Goal: Task Accomplishment & Management: Use online tool/utility

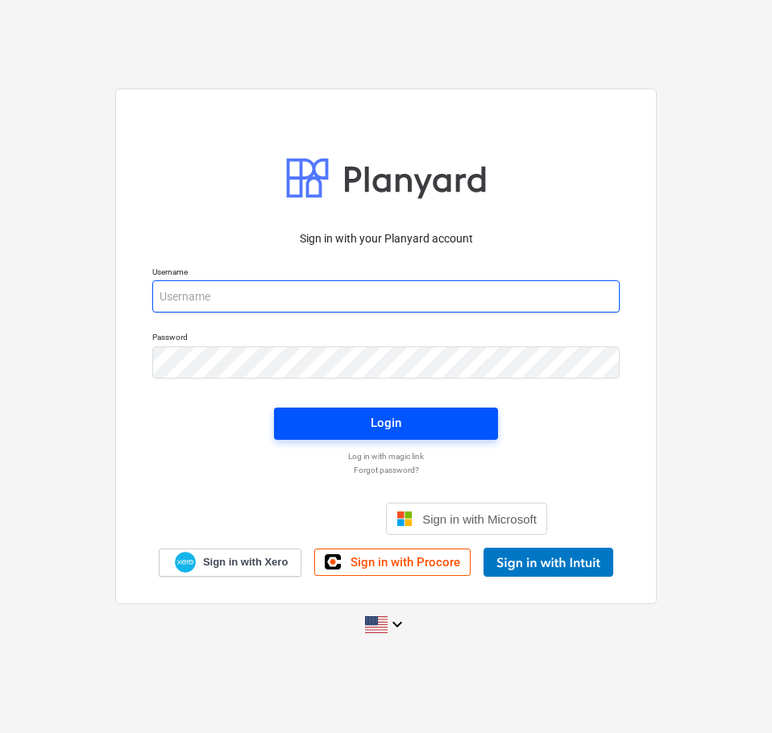
type input "[EMAIL_ADDRESS][DOMAIN_NAME]"
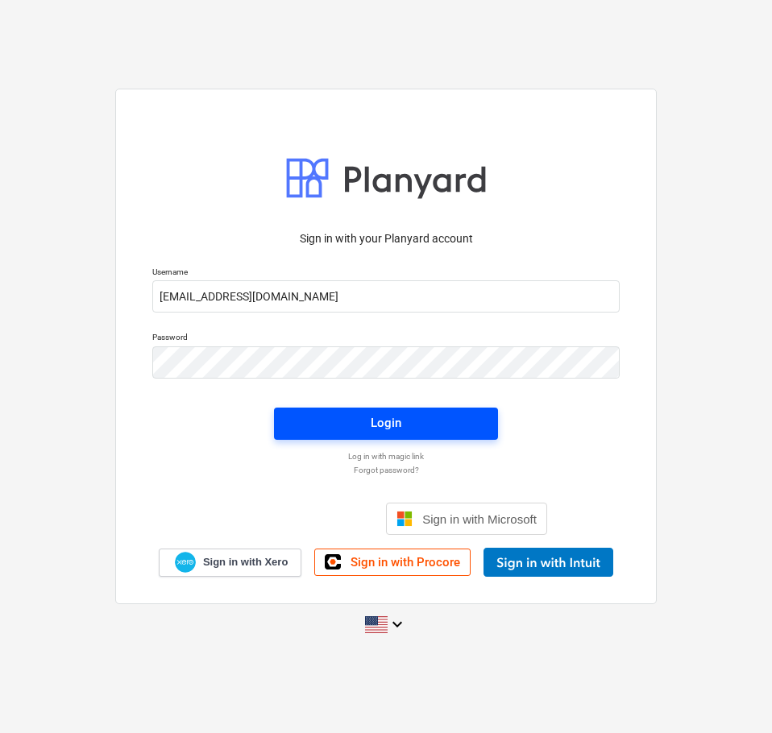
click at [415, 424] on span "Login" at bounding box center [385, 422] width 185 height 21
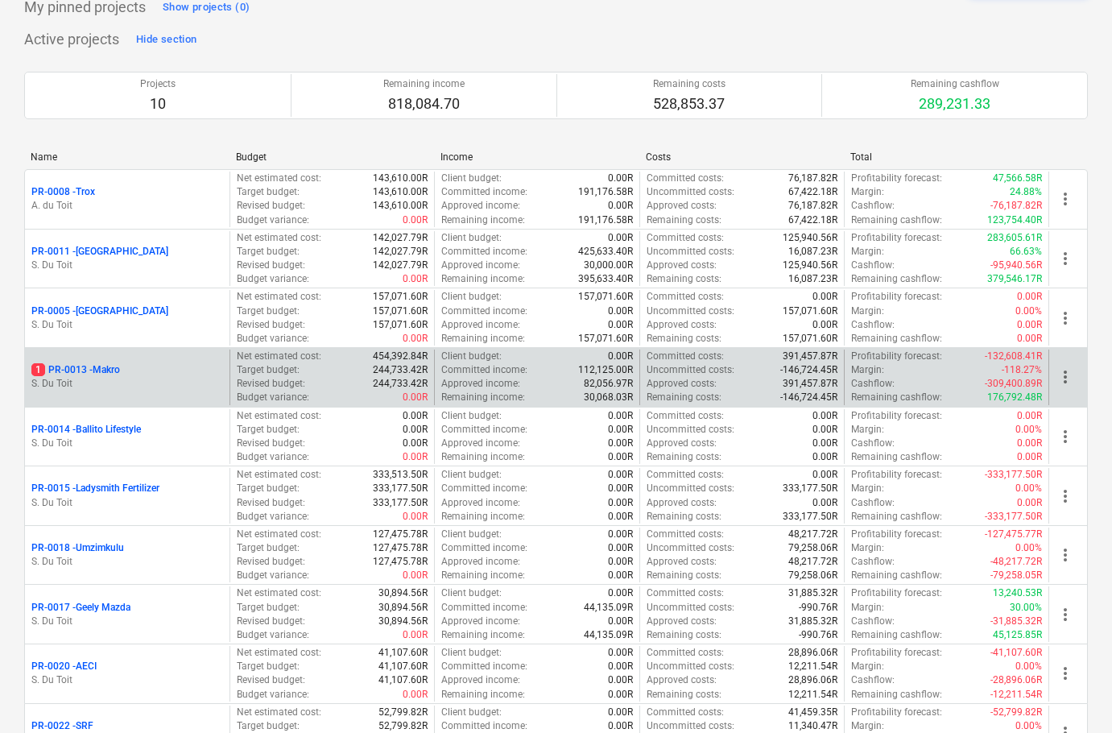
scroll to position [161, 0]
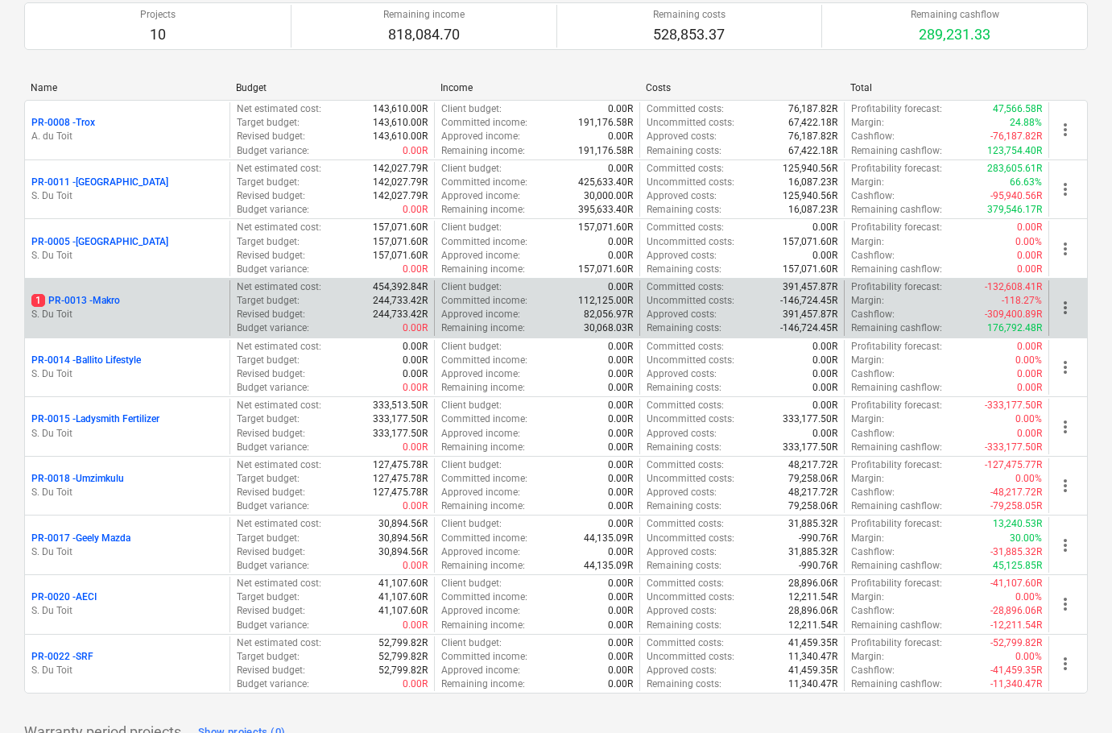
click at [106, 305] on p "1 PR-0013 - Makro" at bounding box center [75, 301] width 89 height 14
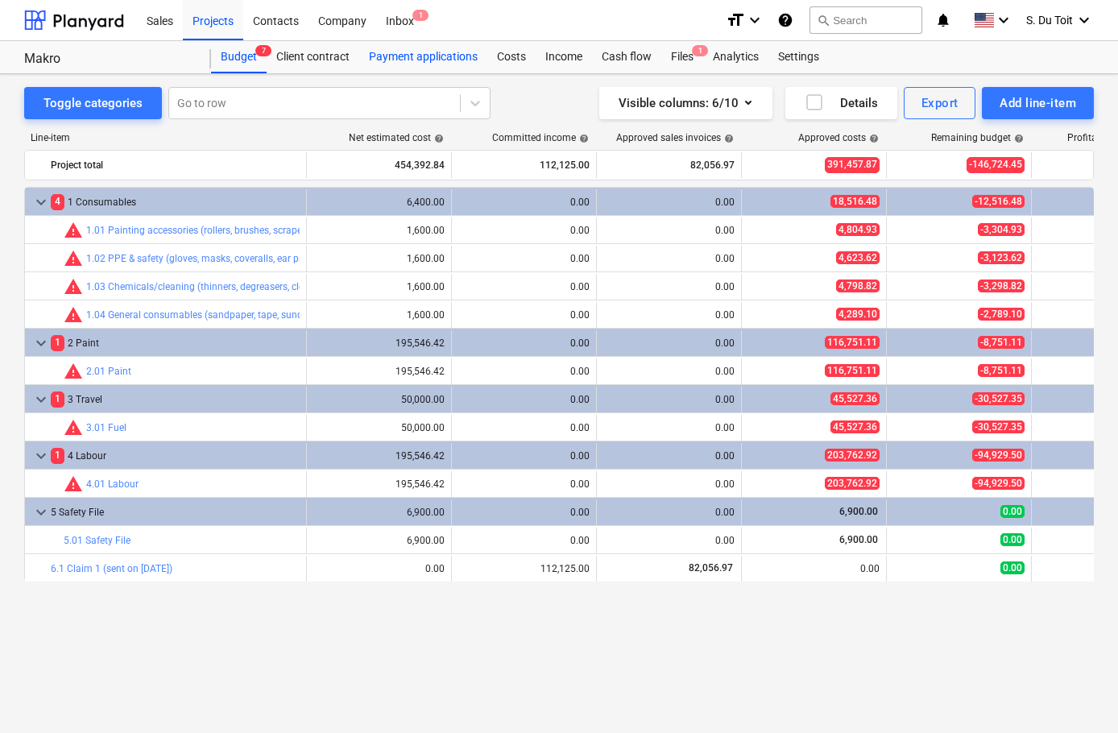
click at [394, 65] on div "Payment applications" at bounding box center [423, 57] width 128 height 32
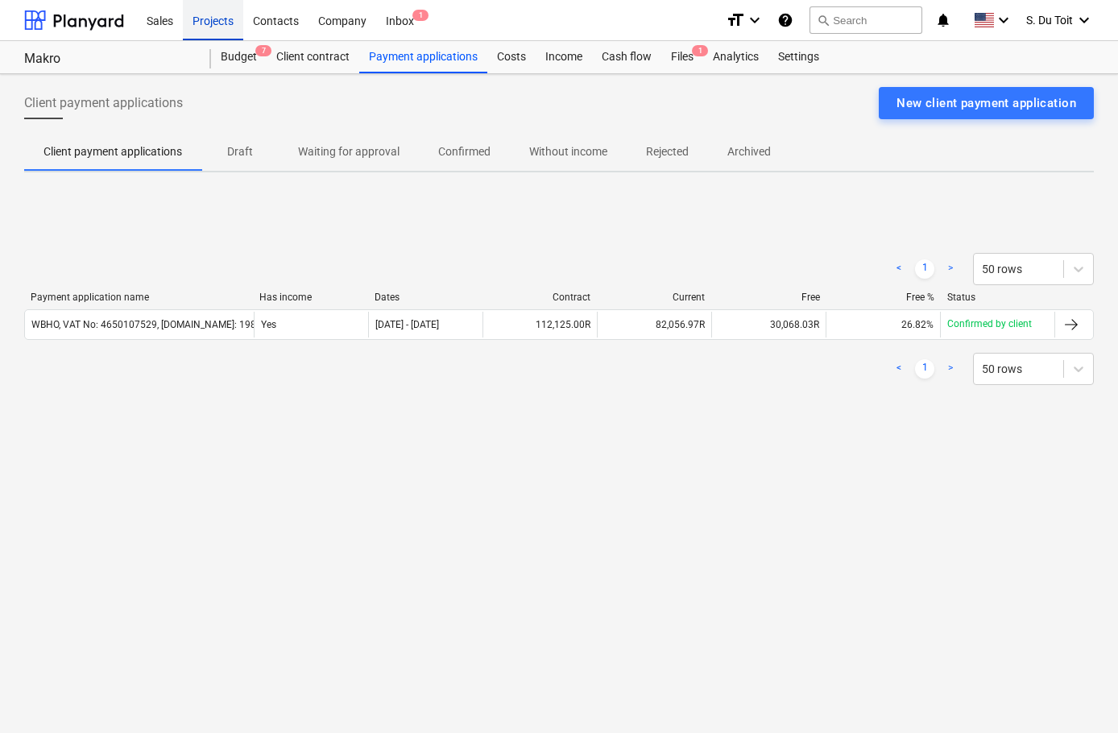
click at [211, 23] on div "Projects" at bounding box center [213, 19] width 60 height 41
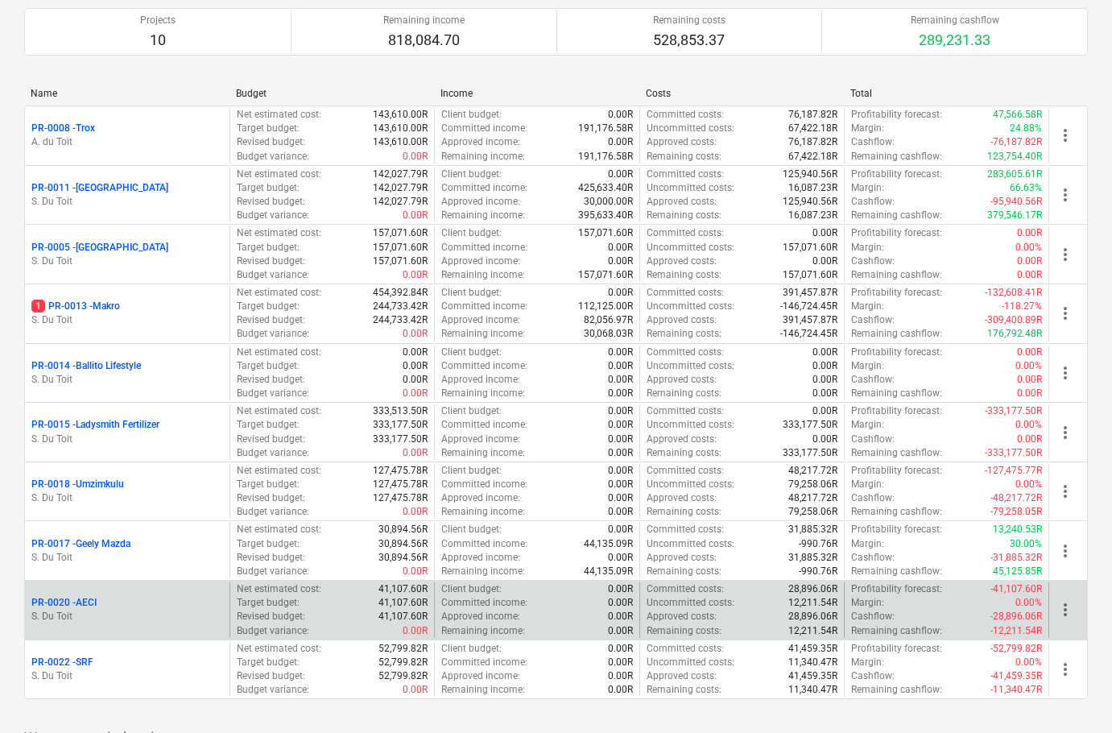
scroll to position [322, 0]
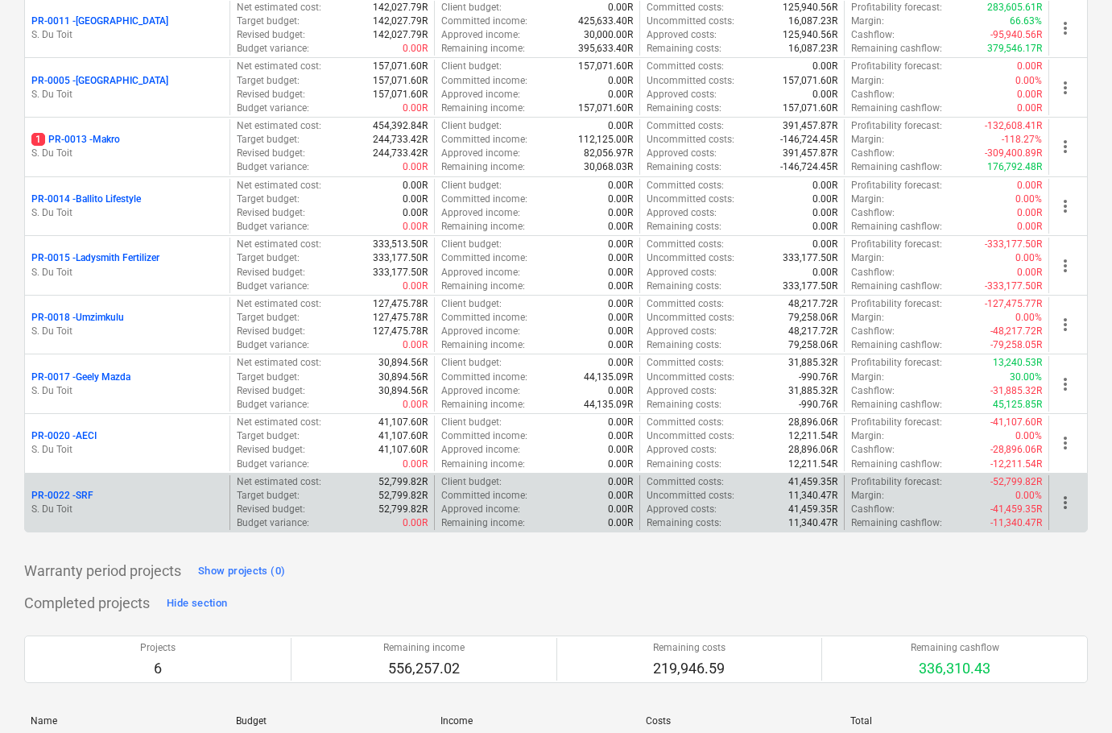
click at [68, 493] on p "PR-0022 - SRF" at bounding box center [62, 496] width 62 height 14
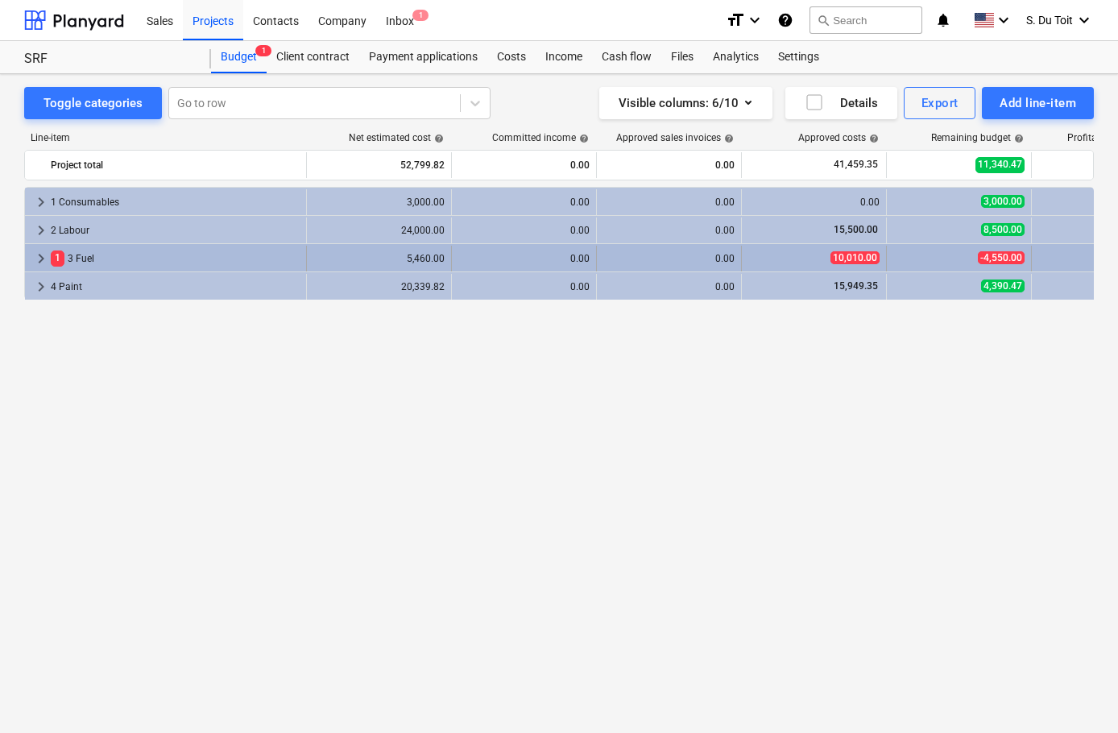
click at [148, 254] on div "1 3 Fuel" at bounding box center [175, 259] width 249 height 26
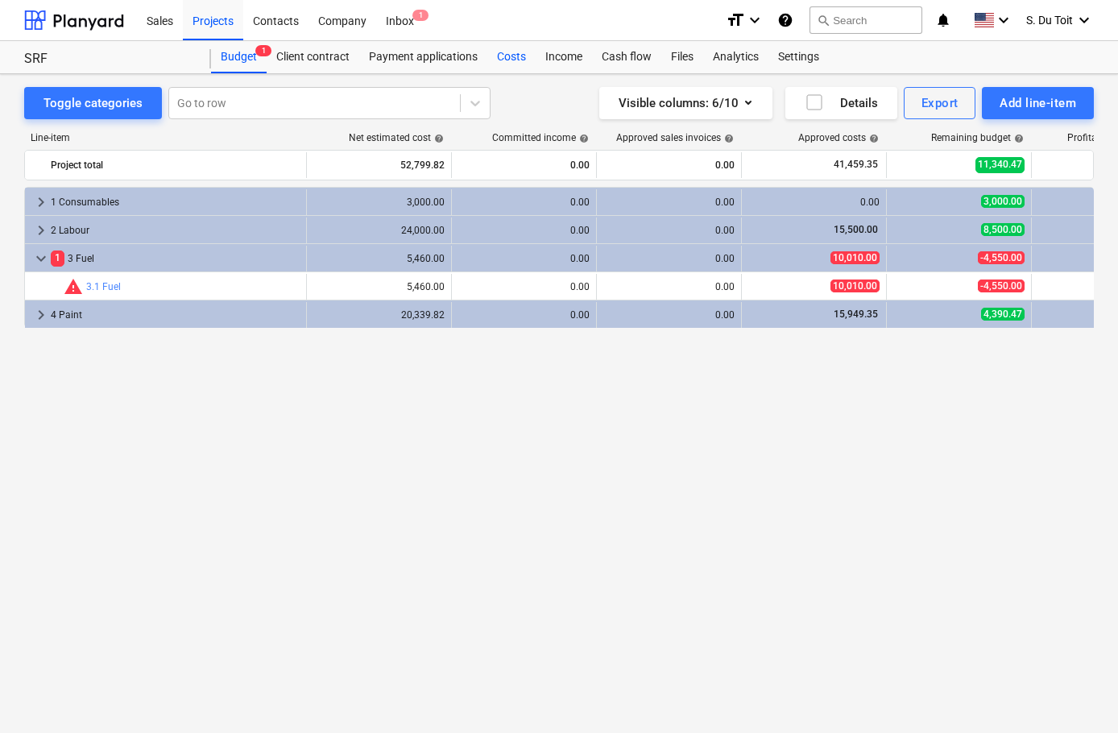
click at [509, 55] on div "Costs" at bounding box center [511, 57] width 48 height 32
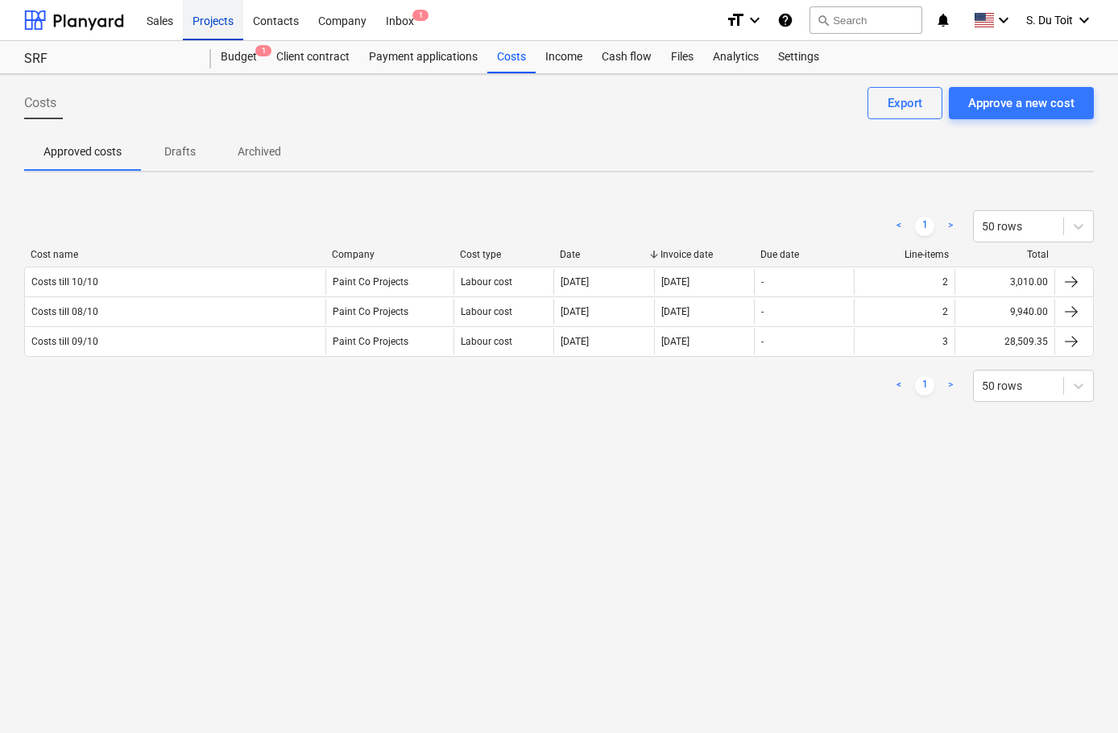
click at [216, 34] on div "Projects" at bounding box center [213, 19] width 60 height 41
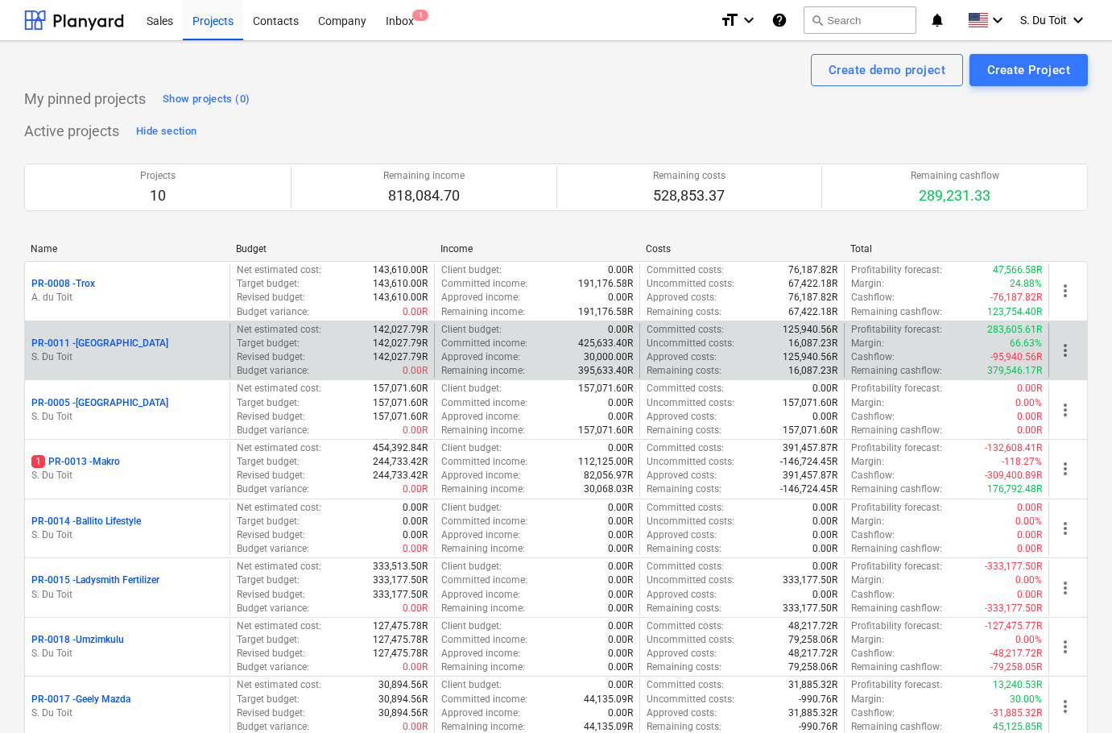
click at [114, 338] on p "PR-0011 - [GEOGRAPHIC_DATA]" at bounding box center [99, 344] width 137 height 14
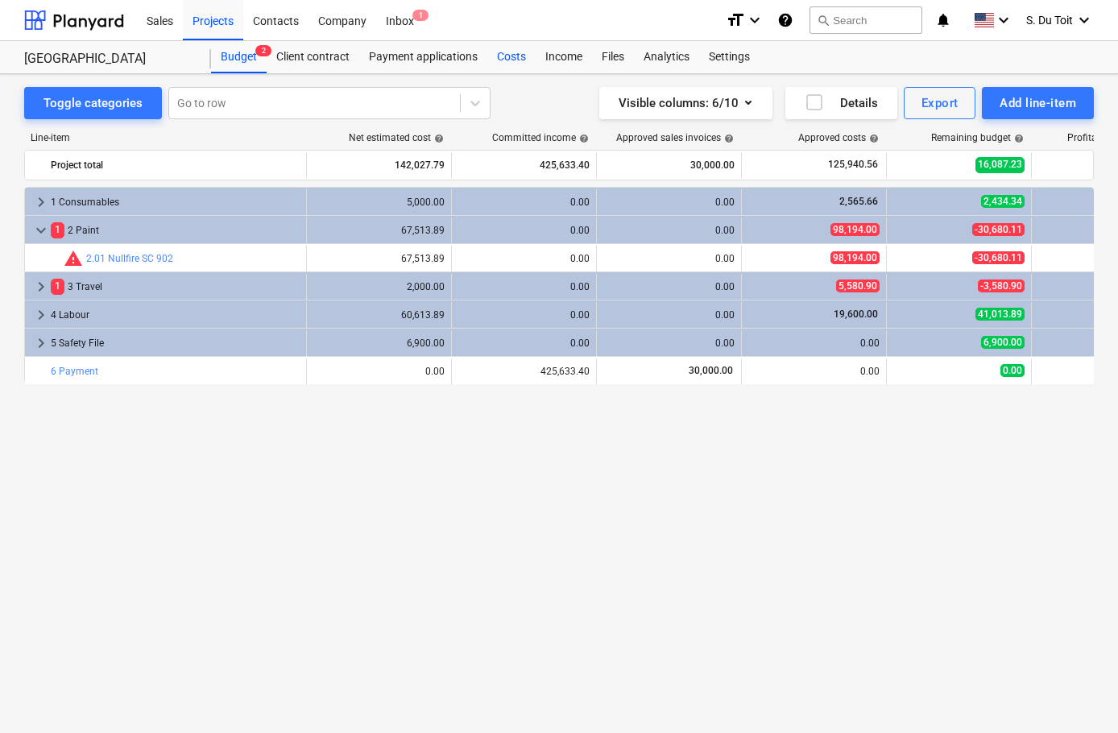
click at [519, 69] on div "Costs" at bounding box center [511, 57] width 48 height 32
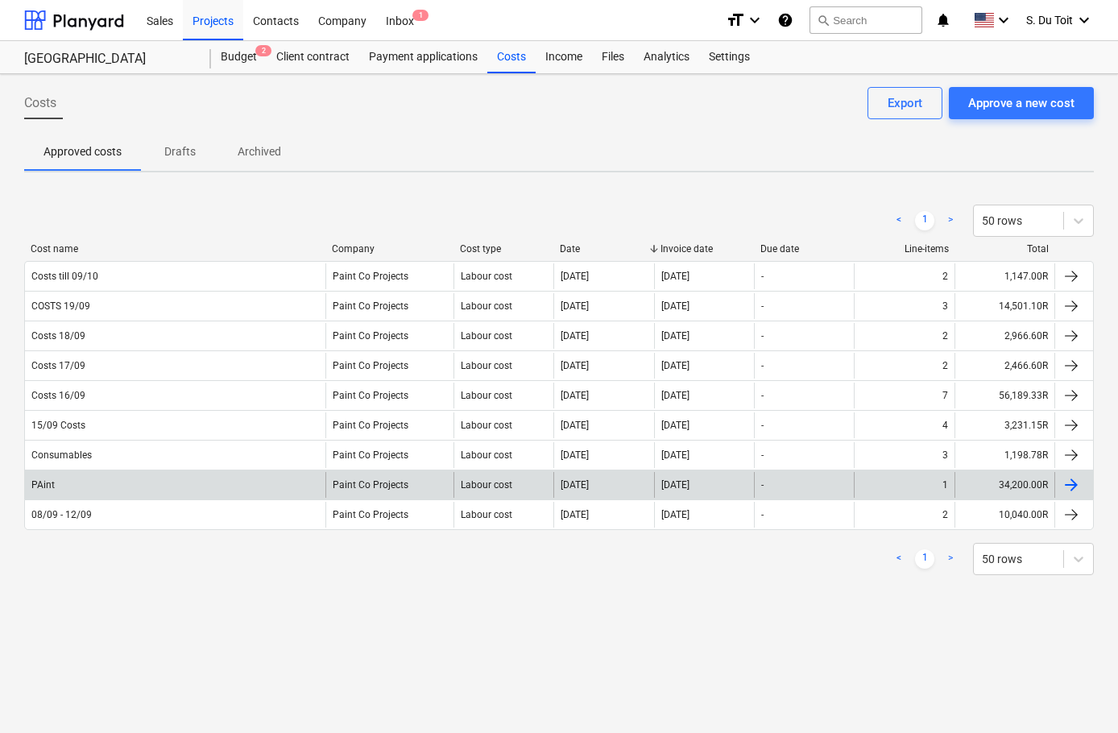
click at [404, 475] on div "Paint Co Projects" at bounding box center [389, 485] width 128 height 26
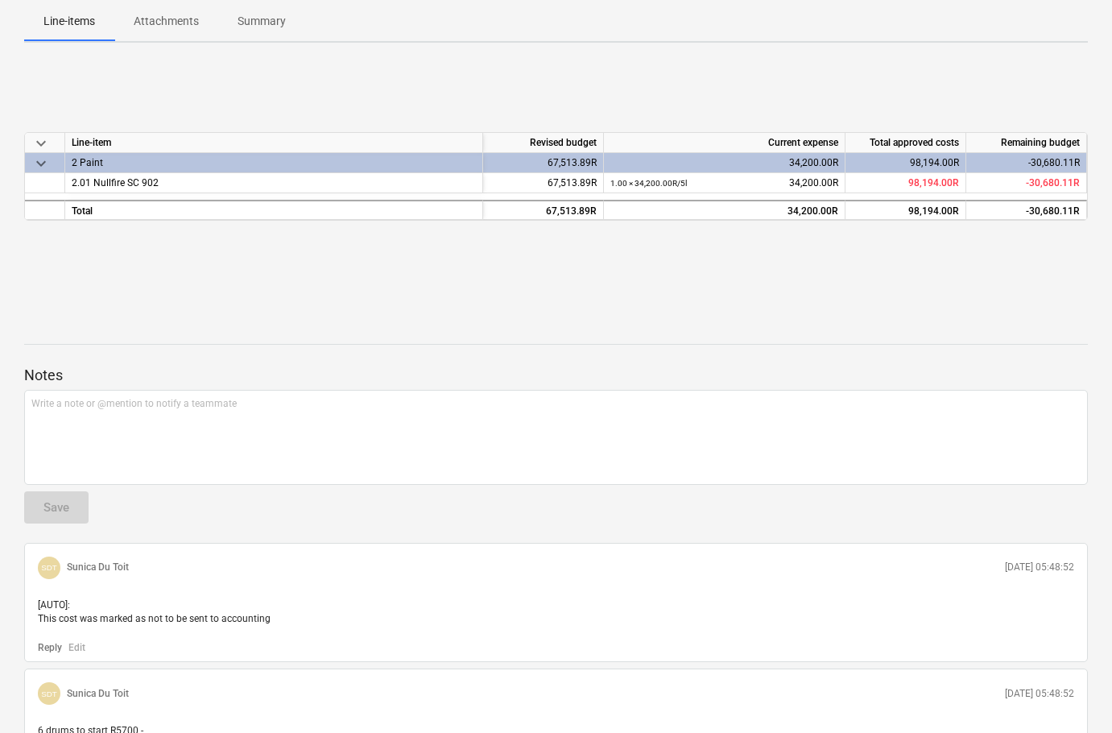
scroll to position [1, 0]
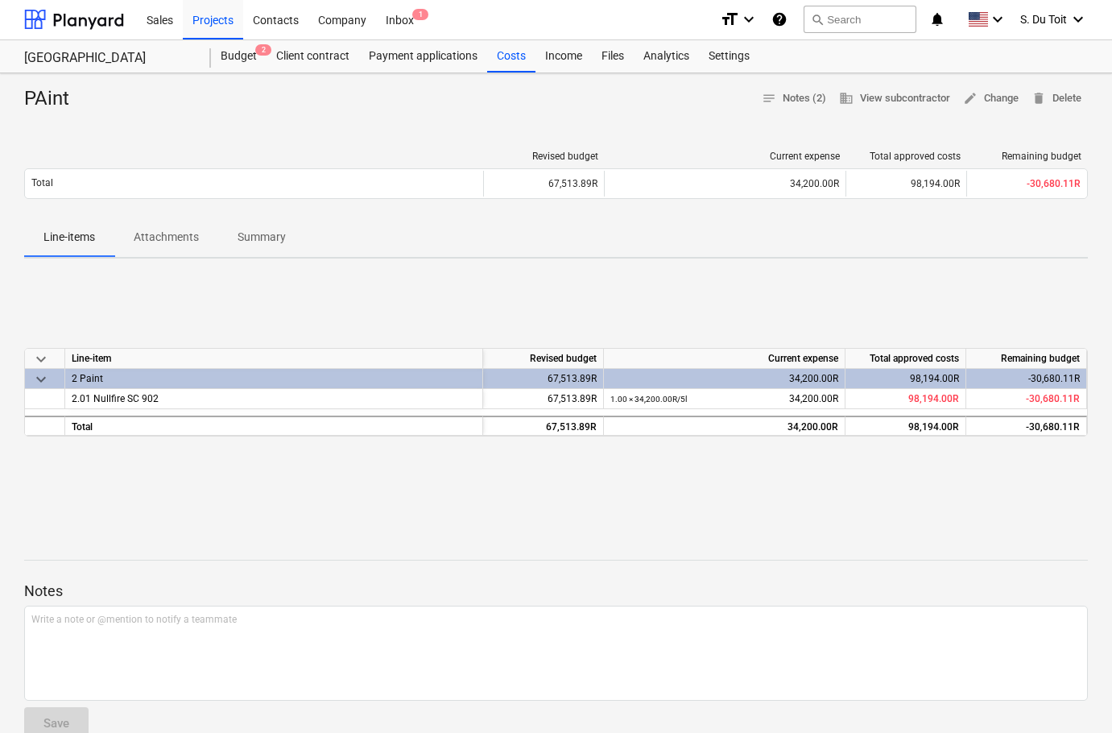
click at [418, 486] on div "keyboard_arrow_down Line-item Revised budget Current expense Total approved cos…" at bounding box center [556, 392] width 1064 height 242
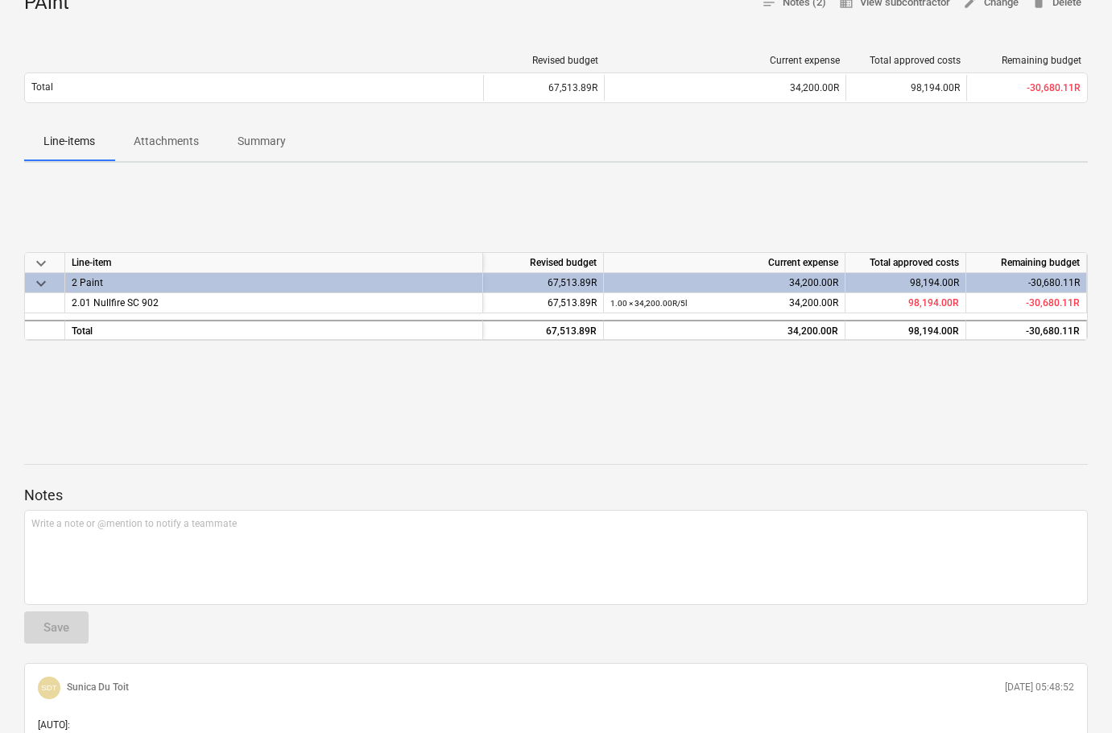
scroll to position [0, 0]
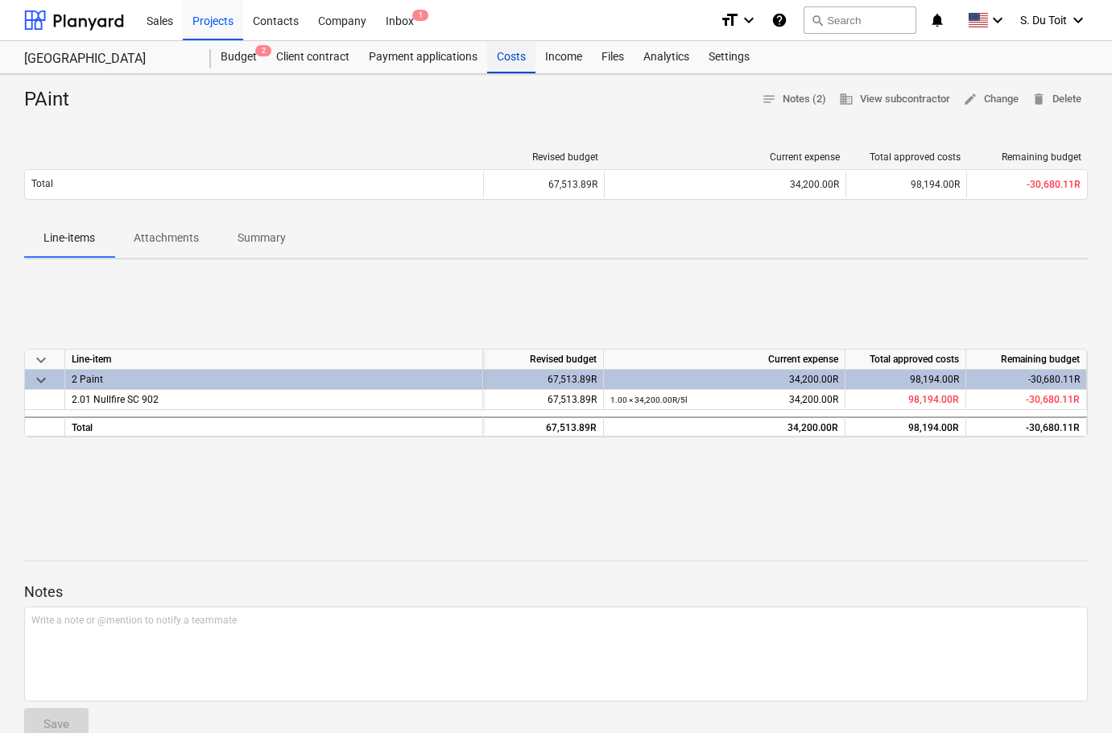
click at [501, 56] on div "Costs" at bounding box center [511, 57] width 48 height 32
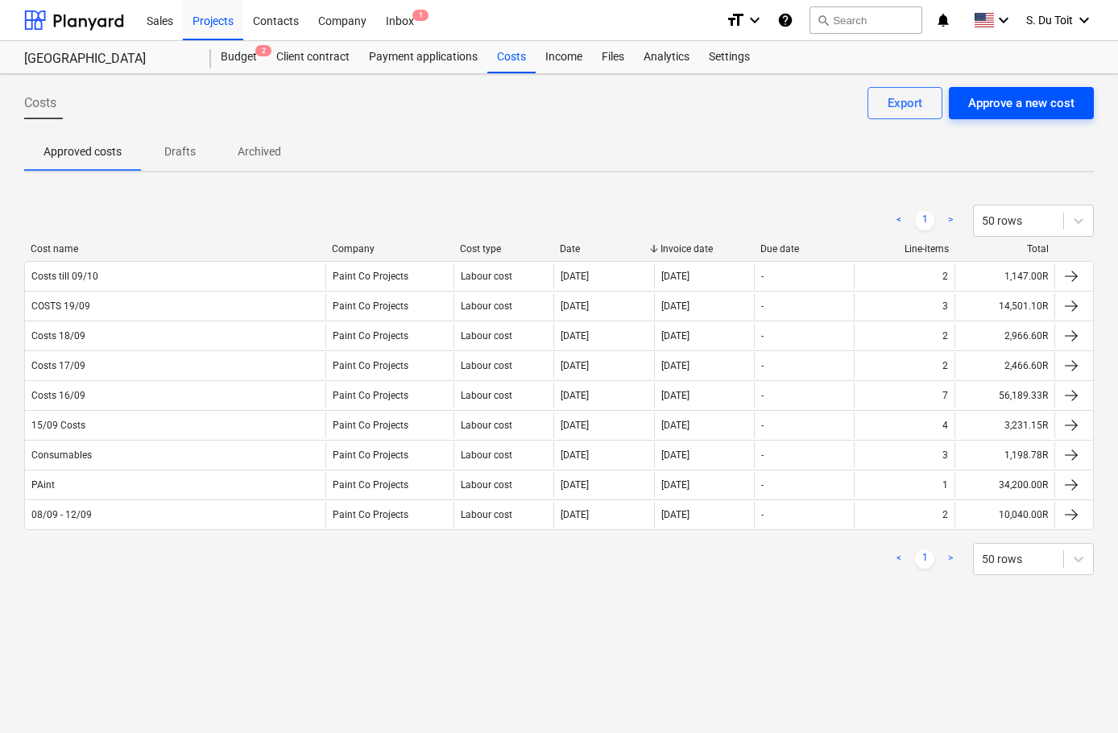
click at [1046, 106] on div "Approve a new cost" at bounding box center [1021, 103] width 106 height 21
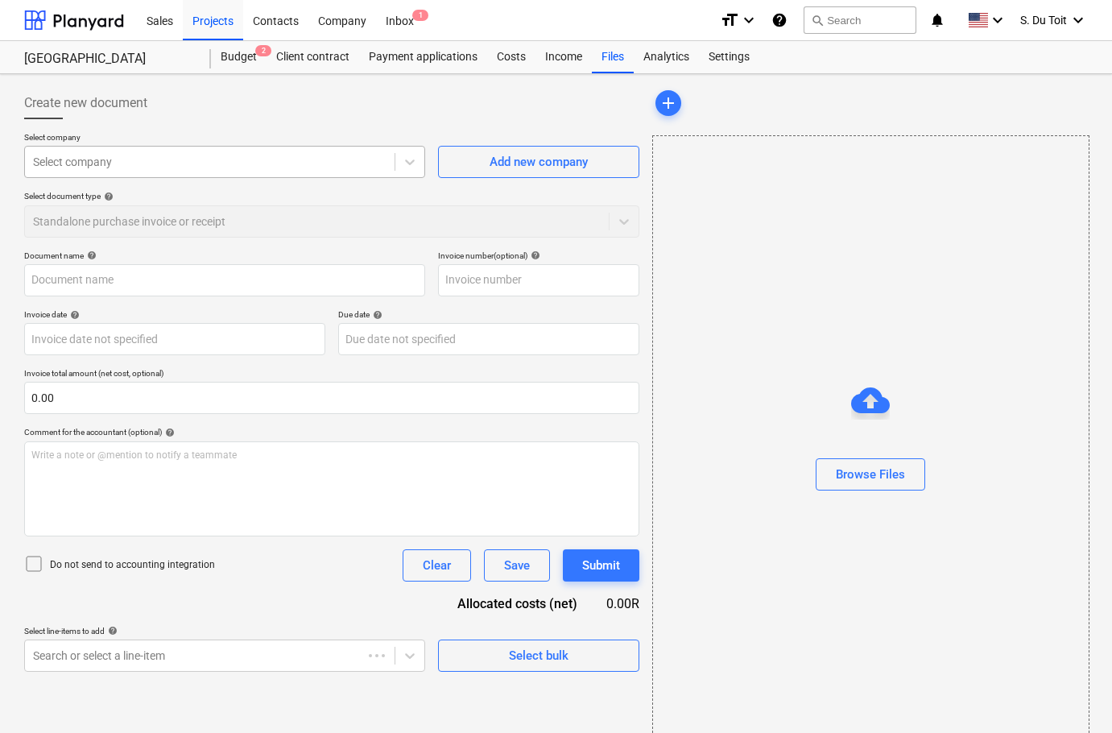
click at [255, 174] on div "Select company" at bounding box center [224, 162] width 401 height 32
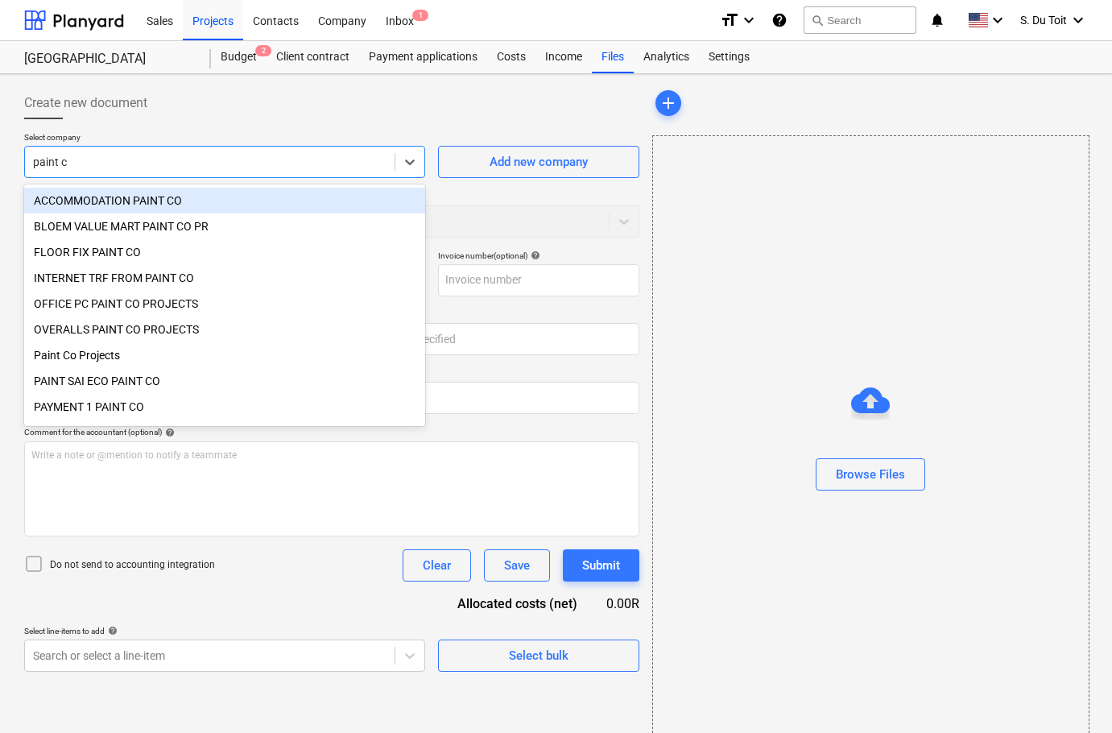
type input "paint co"
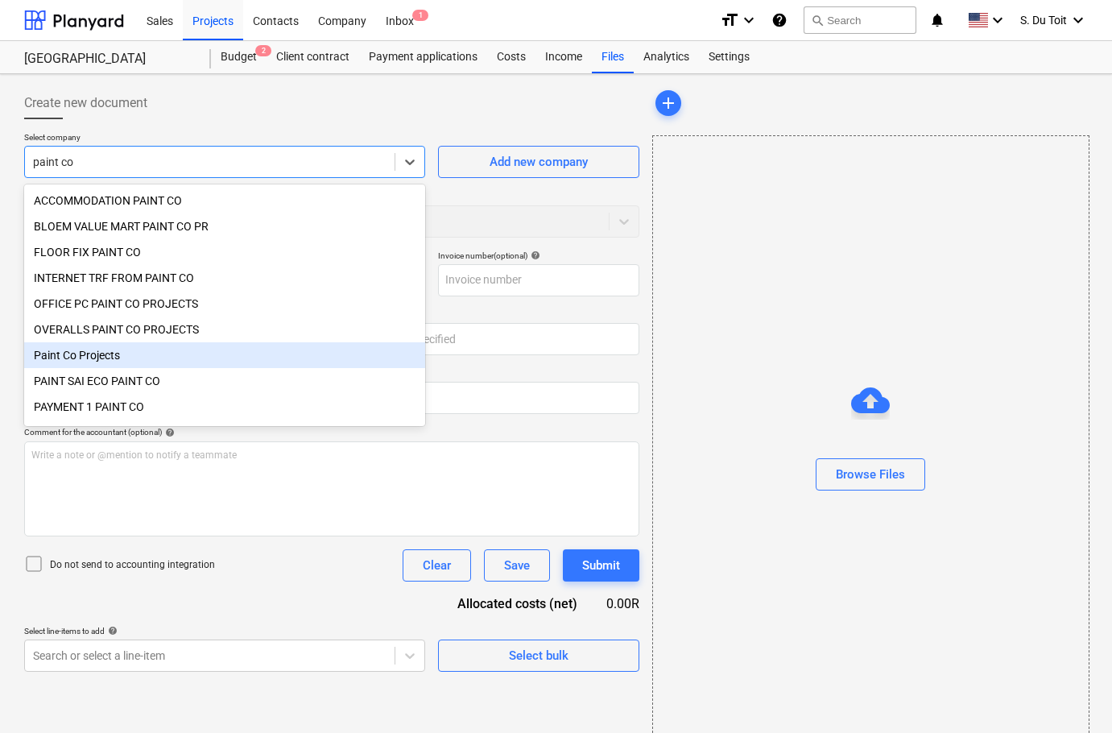
click at [192, 354] on div "Paint Co Projects" at bounding box center [224, 355] width 401 height 26
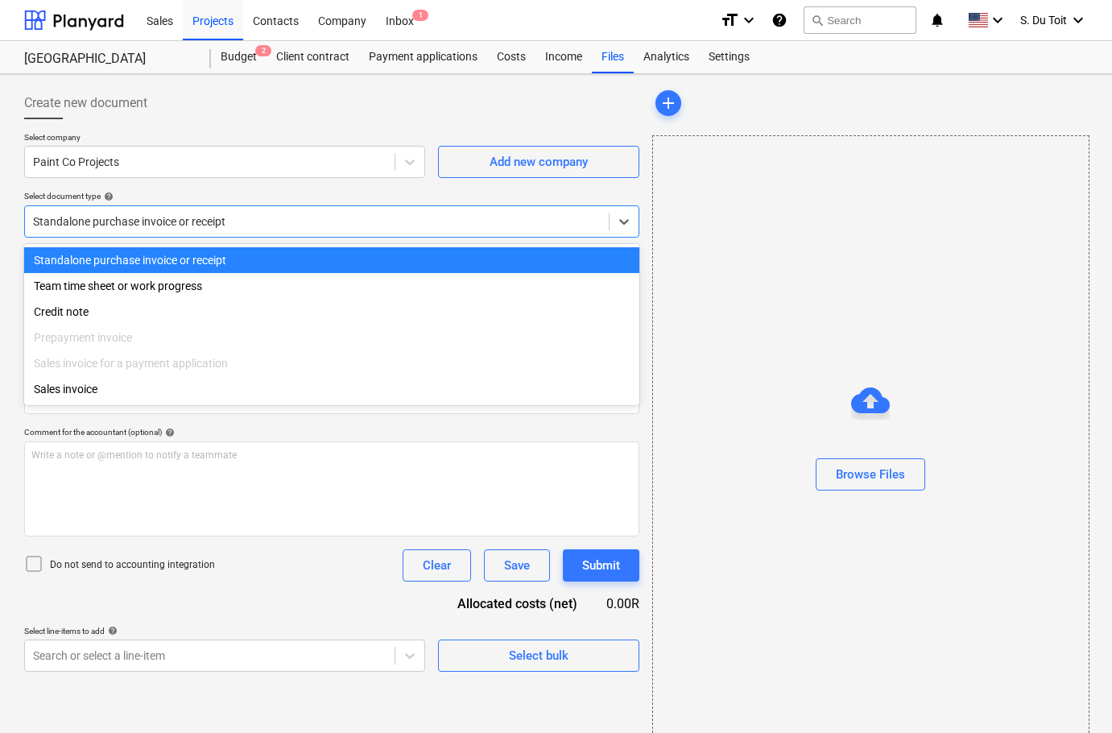
click at [205, 226] on div at bounding box center [317, 221] width 568 height 16
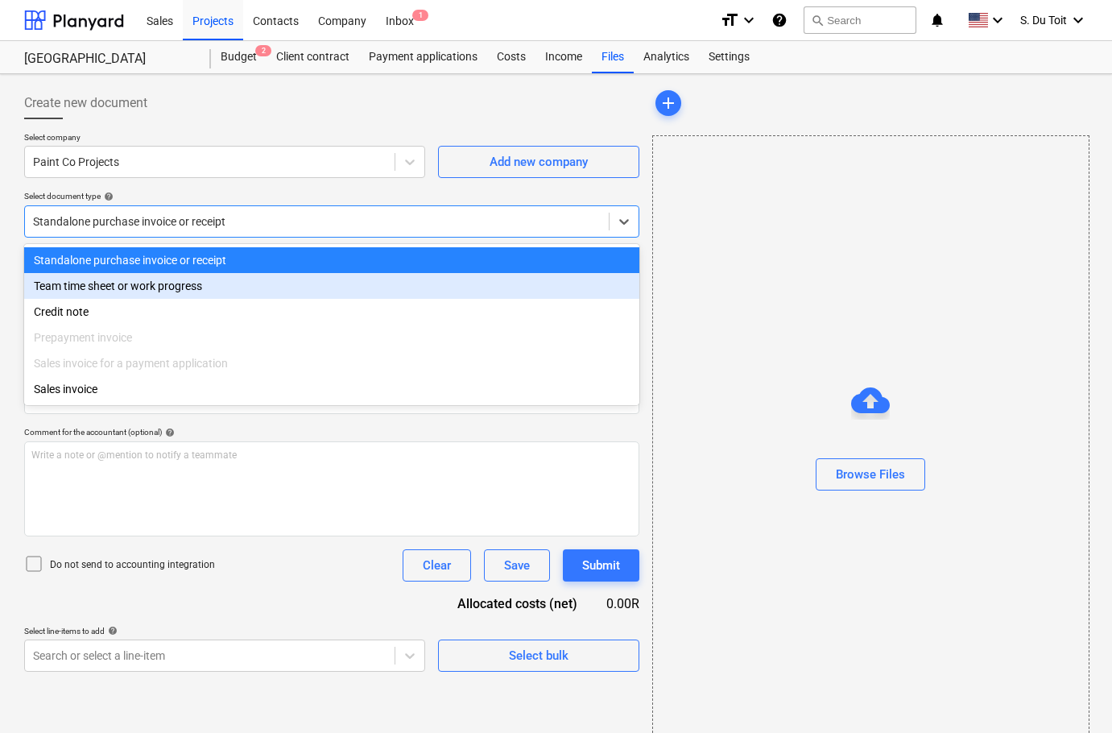
click at [214, 295] on div "Team time sheet or work progress" at bounding box center [331, 286] width 615 height 26
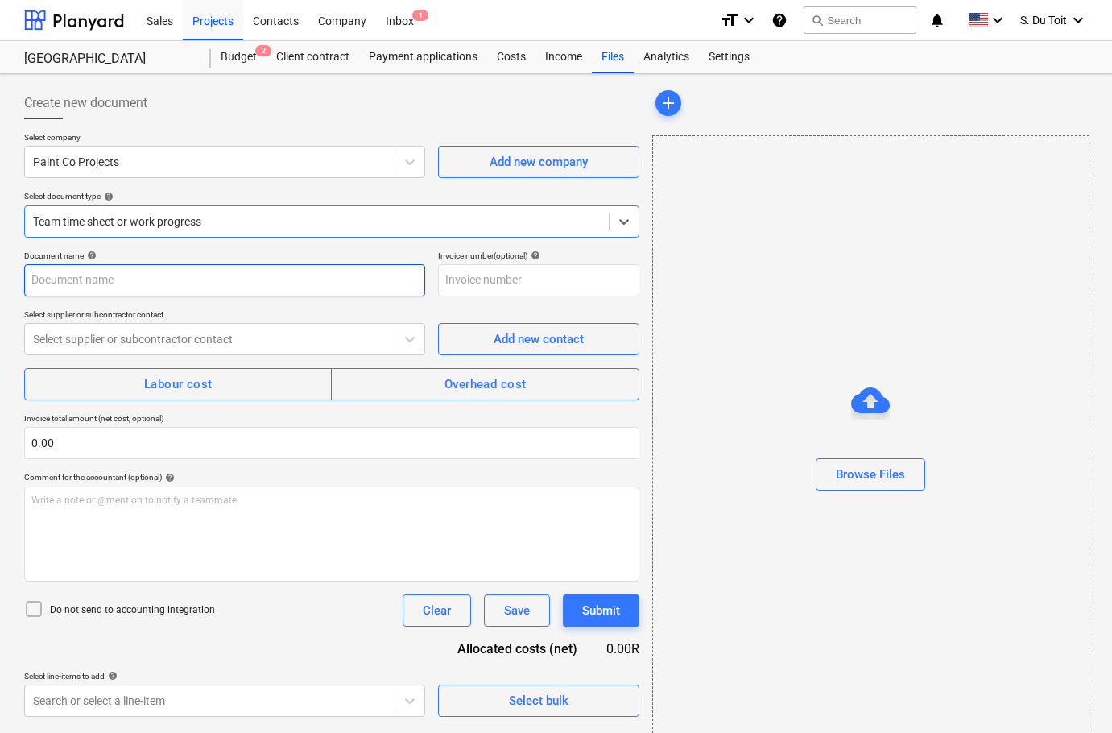
click at [141, 288] on input "text" at bounding box center [224, 280] width 401 height 32
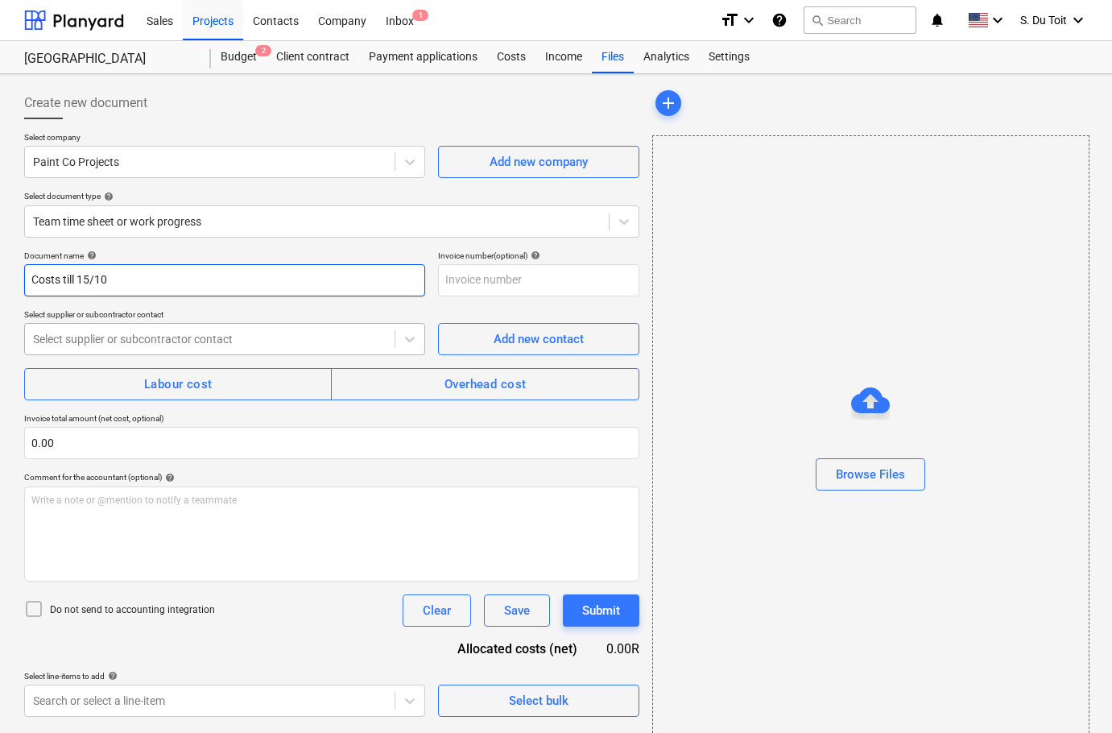
type input "Costs till 15/10"
click at [124, 351] on div "Select supplier or subcontractor contact" at bounding box center [224, 339] width 401 height 32
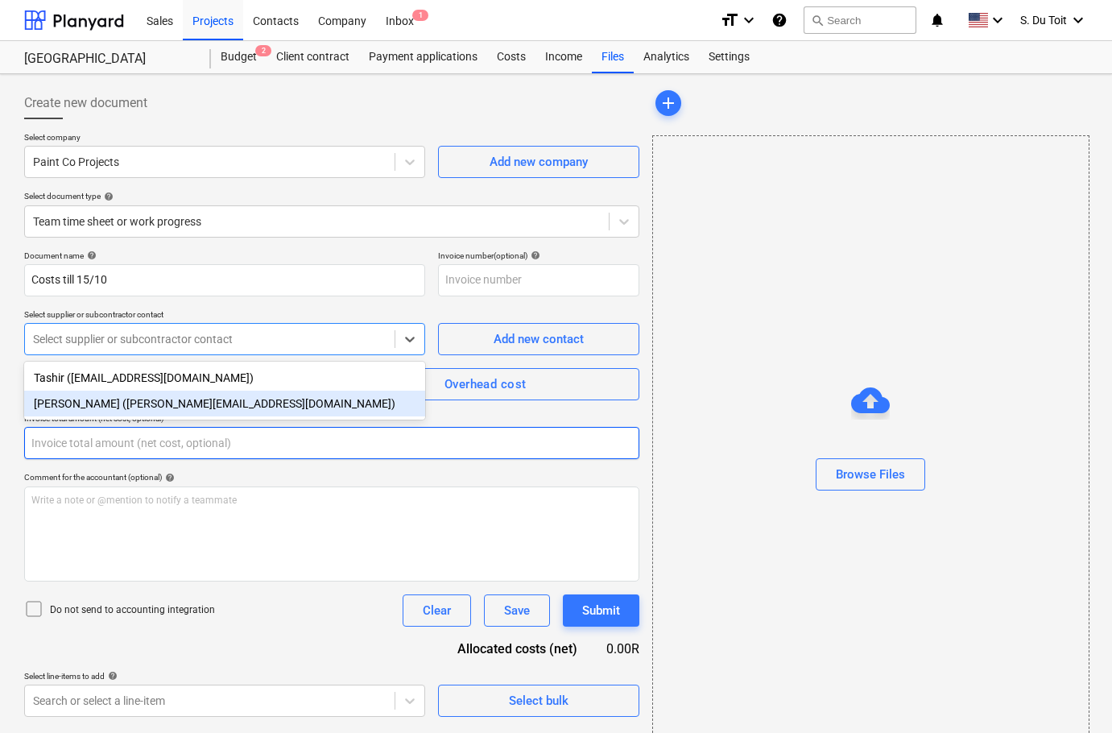
drag, startPoint x: 151, startPoint y: 429, endPoint x: 149, endPoint y: 421, distance: 8.2
click at [151, 429] on input "text" at bounding box center [331, 443] width 615 height 32
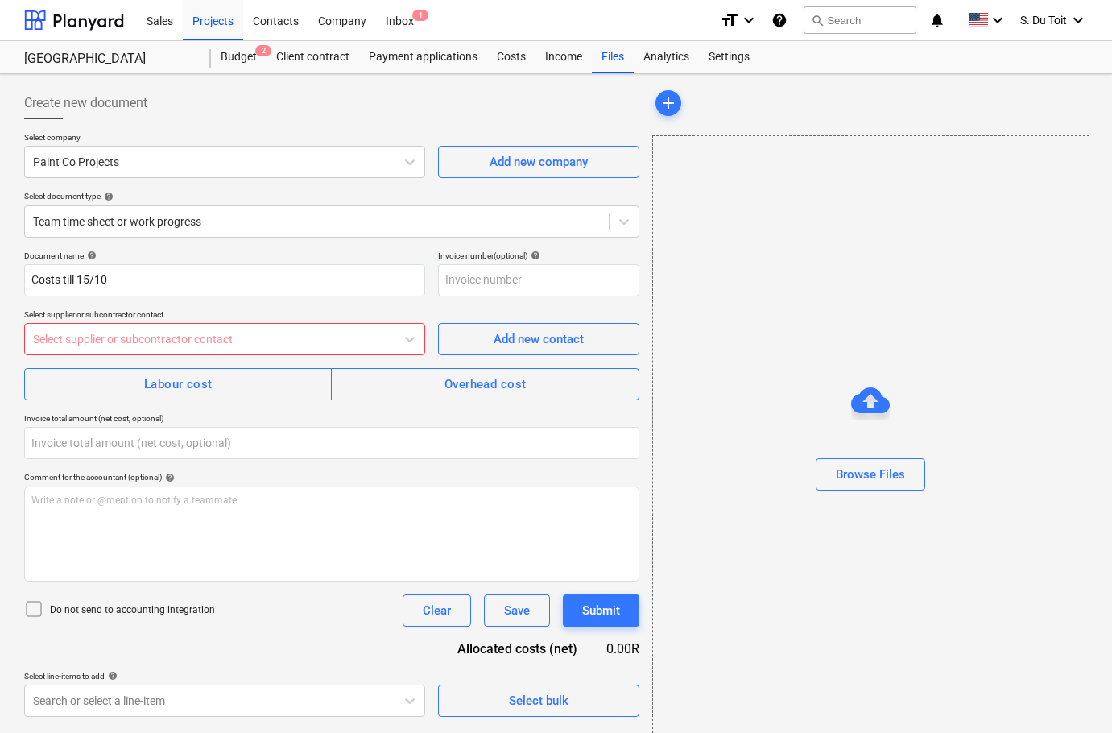
type input "0.00"
click at [163, 331] on div at bounding box center [210, 339] width 354 height 16
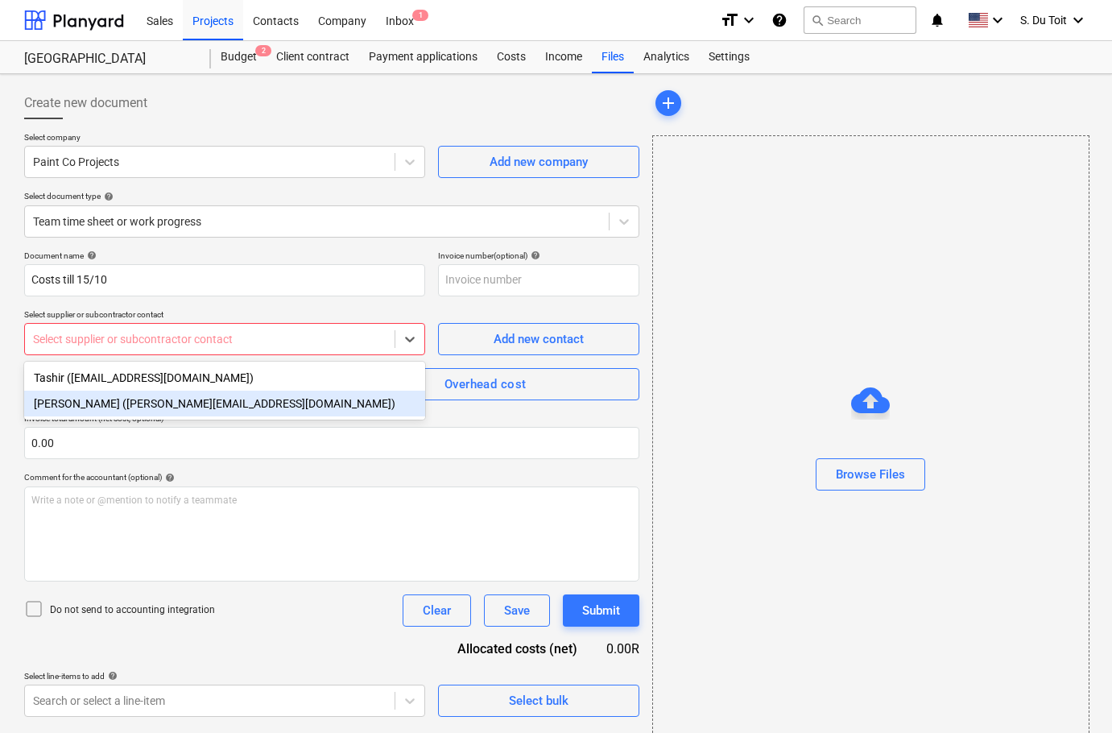
click at [187, 397] on div "[PERSON_NAME] ([PERSON_NAME][EMAIL_ADDRESS][DOMAIN_NAME])" at bounding box center [224, 404] width 401 height 26
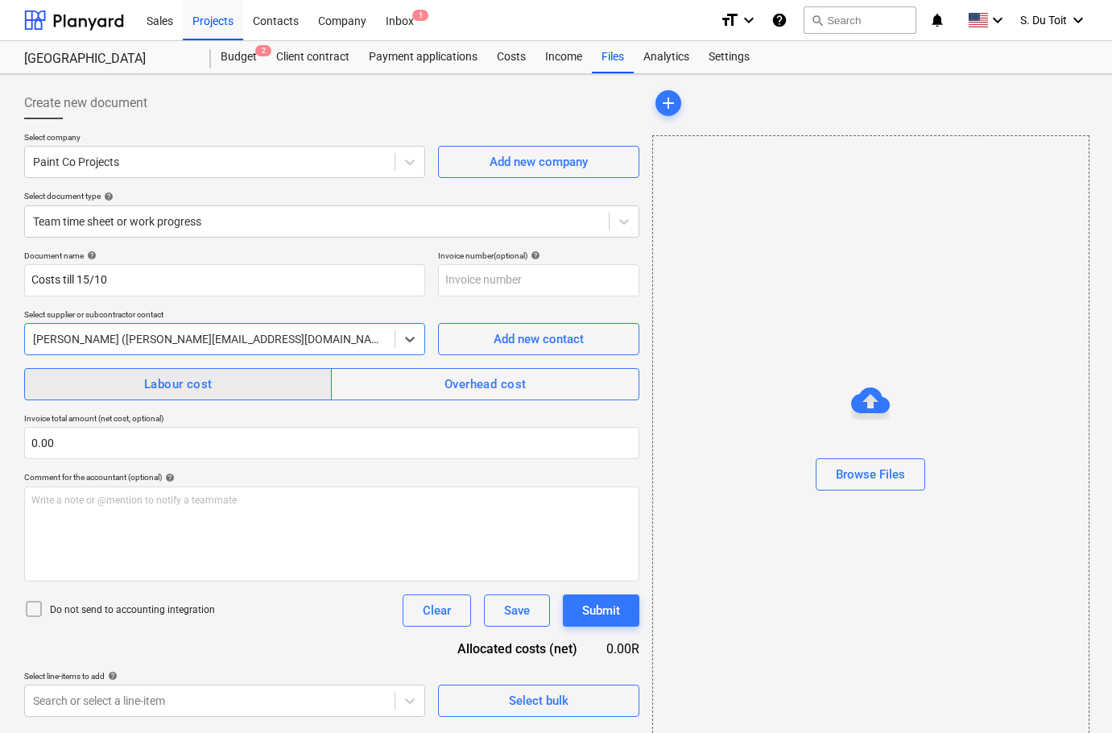
click at [184, 392] on div "Labour cost" at bounding box center [178, 384] width 68 height 21
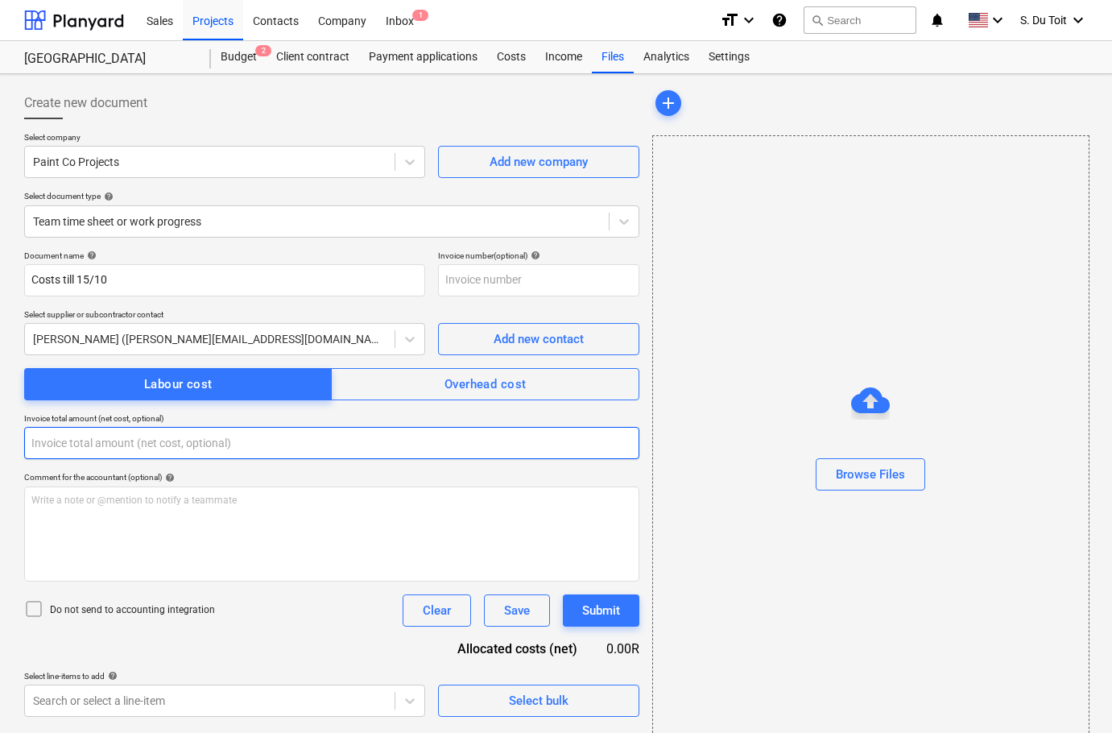
click at [173, 441] on input "text" at bounding box center [331, 443] width 615 height 32
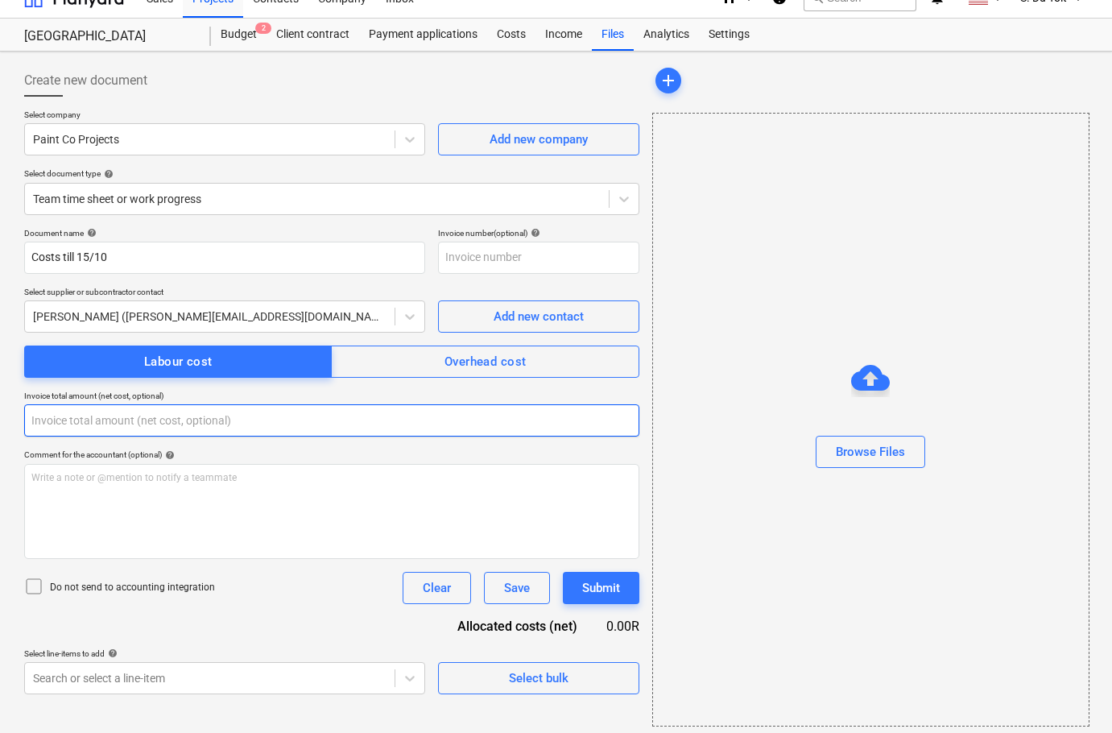
scroll to position [29, 0]
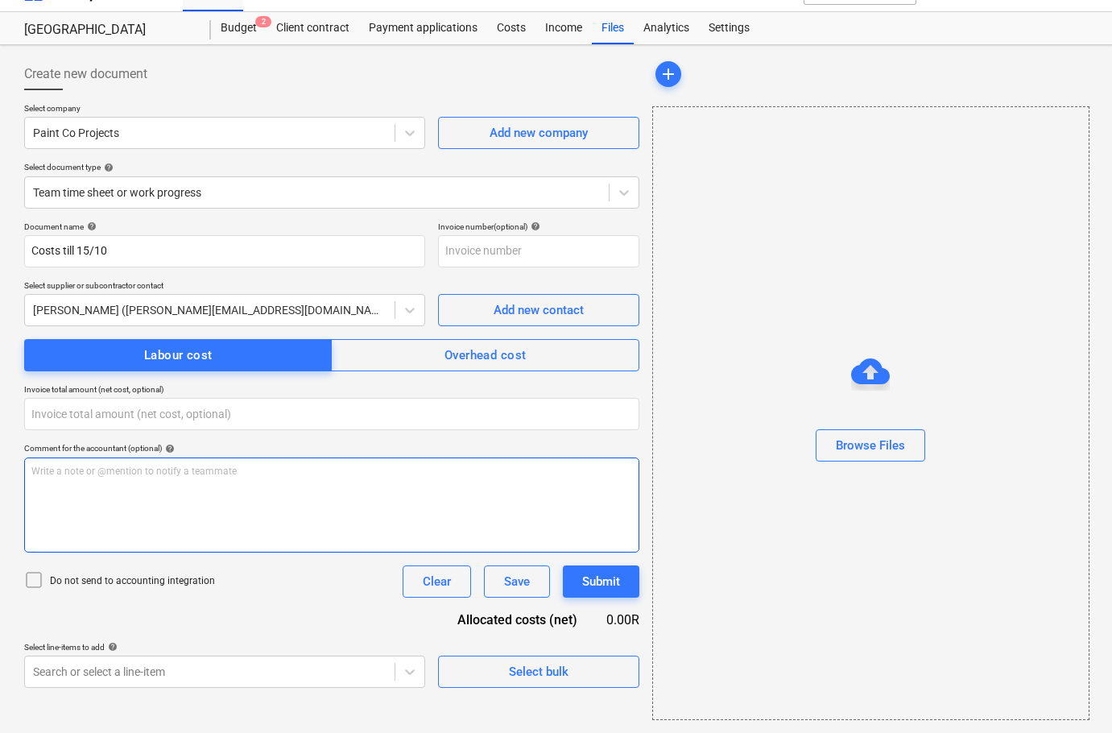
type input "0.00"
click at [147, 483] on div "Write a note or @mention to notify a teammate [PERSON_NAME]" at bounding box center [331, 505] width 615 height 95
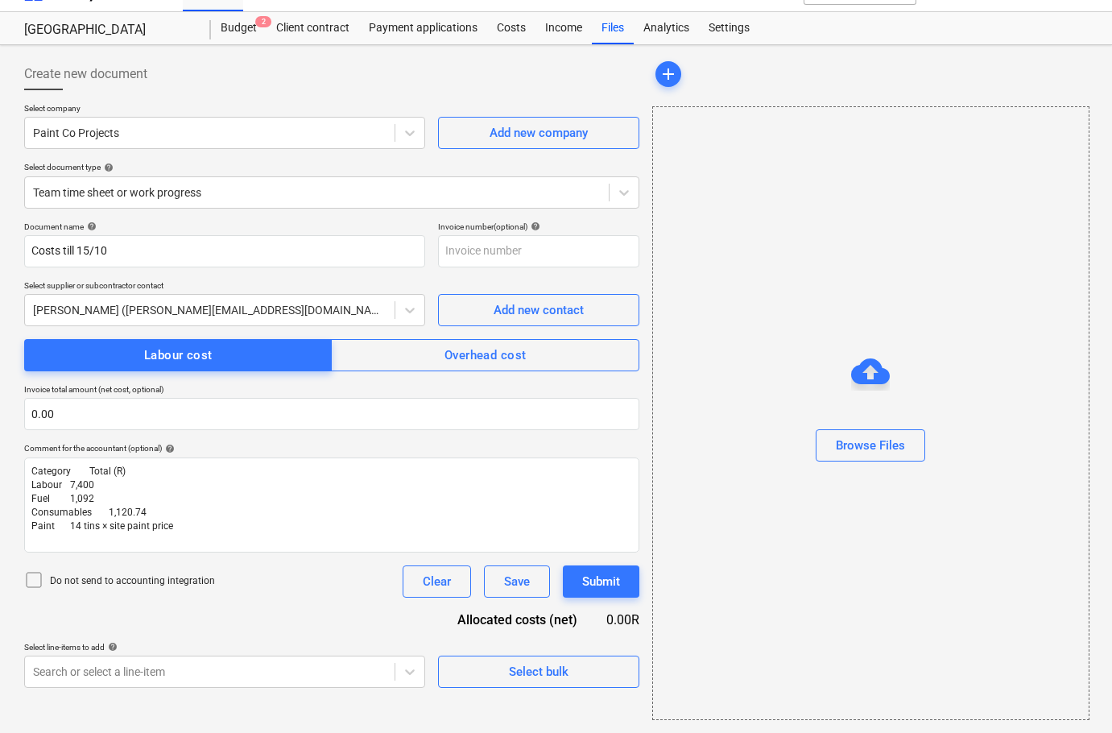
click at [45, 582] on div at bounding box center [37, 581] width 26 height 23
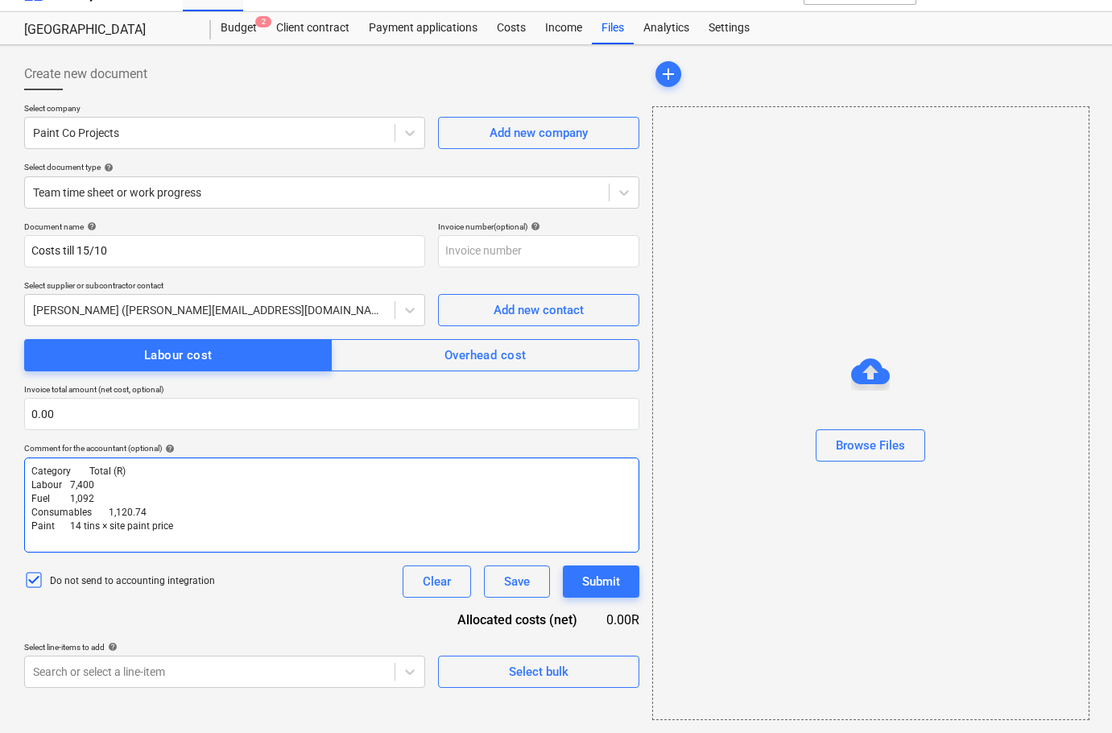
click at [75, 532] on span "Paint 14 tins × site paint price" at bounding box center [102, 525] width 142 height 11
drag, startPoint x: 157, startPoint y: 534, endPoint x: 96, endPoint y: 537, distance: 61.3
click at [96, 537] on div "Category Total (R) Labour 7,400 Fuel 1,092 Consumables 1,120.74 Paint 4 tins × …" at bounding box center [331, 505] width 615 height 95
drag, startPoint x: 158, startPoint y: 470, endPoint x: -1, endPoint y: 470, distance: 158.7
click at [0, 470] on html "Sales Projects Contacts Company Inbox 1 format_size keyboard_arrow_down help se…" at bounding box center [556, 337] width 1112 height 733
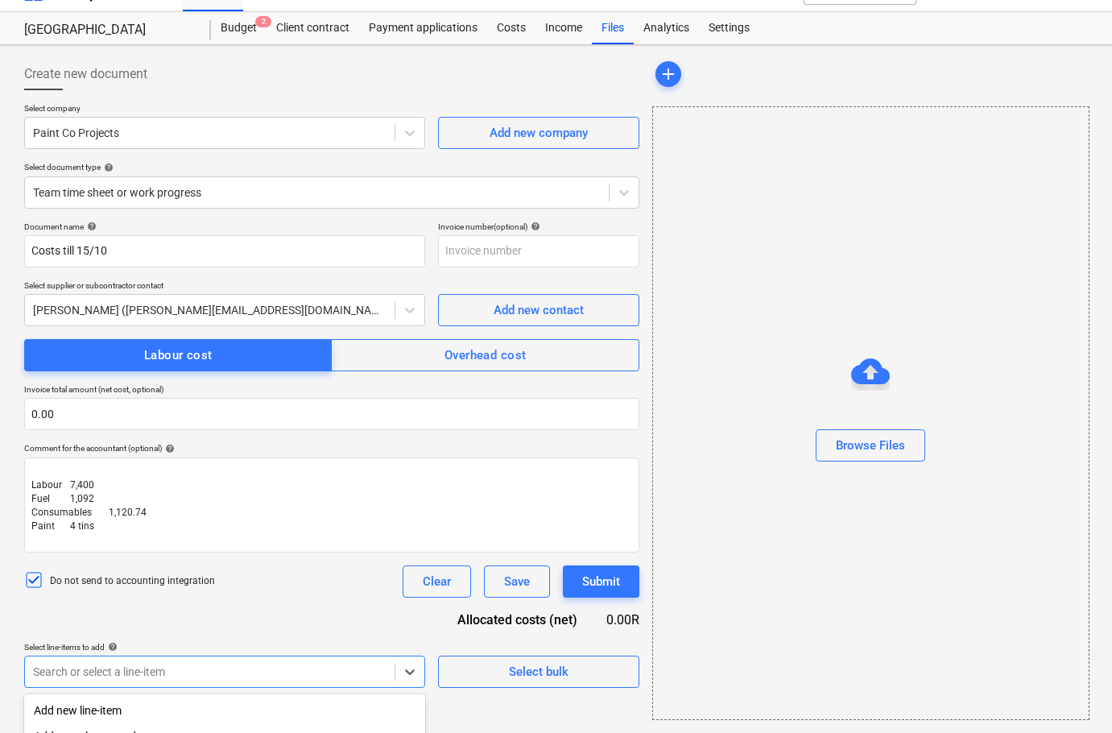
click at [158, 677] on body "Sales Projects Contacts Company Inbox 1 format_size keyboard_arrow_down help se…" at bounding box center [556, 337] width 1112 height 733
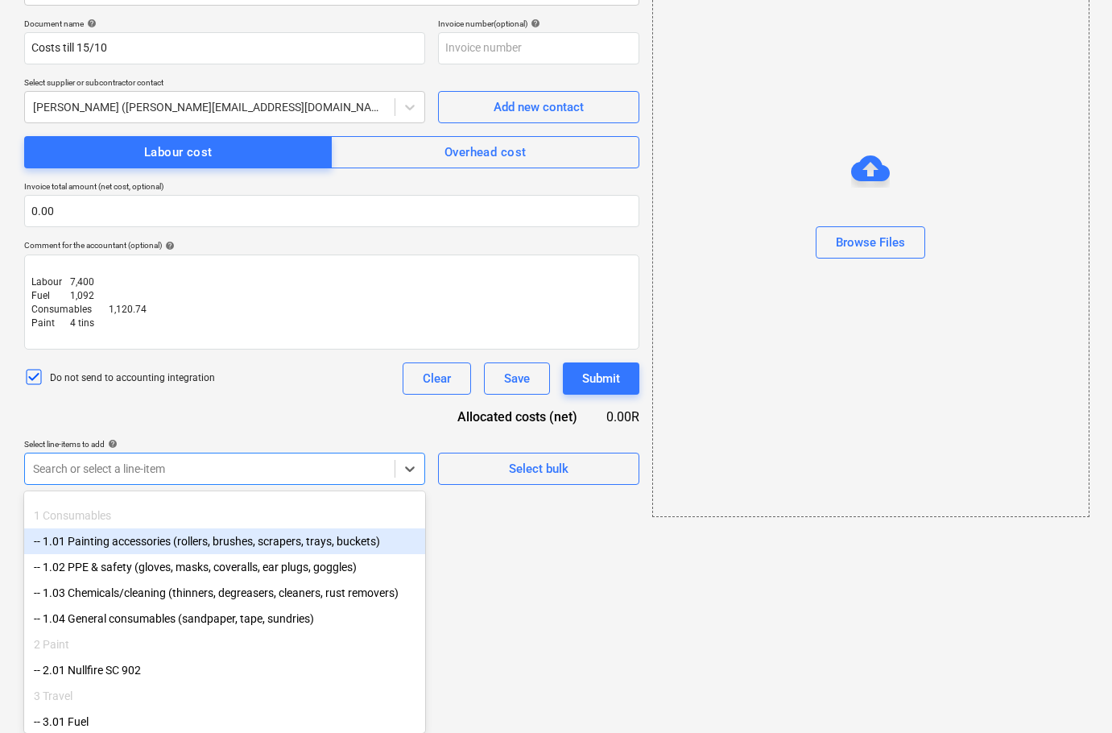
scroll to position [0, 0]
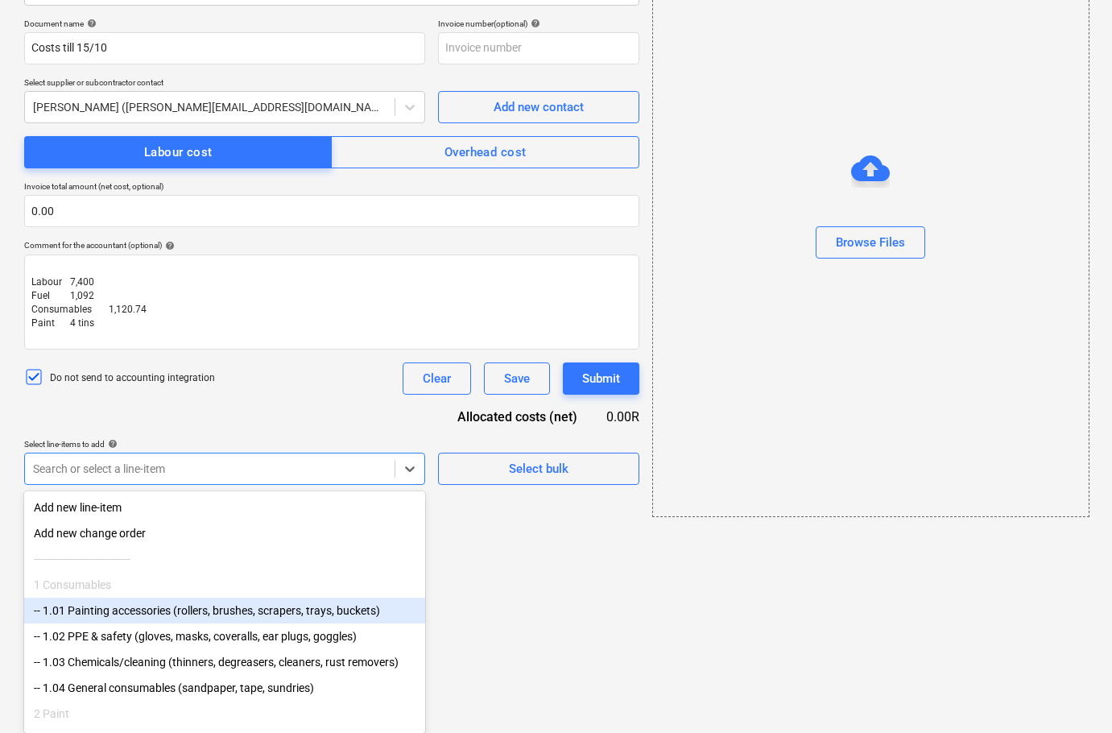
click at [144, 624] on div "-- 1.01 Painting accessories (rollers, brushes, scrapers, trays, buckets)" at bounding box center [224, 611] width 401 height 26
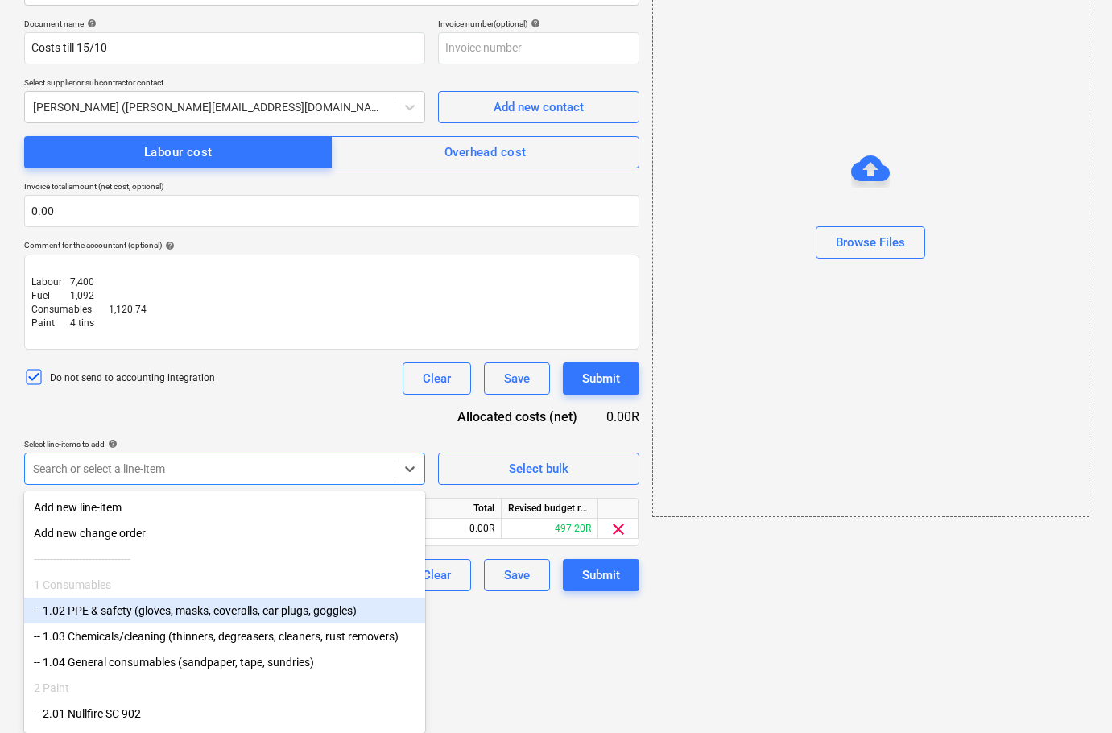
click at [147, 618] on div "-- 1.02 PPE & safety (gloves, masks, coveralls, ear plugs, goggles)" at bounding box center [224, 611] width 401 height 26
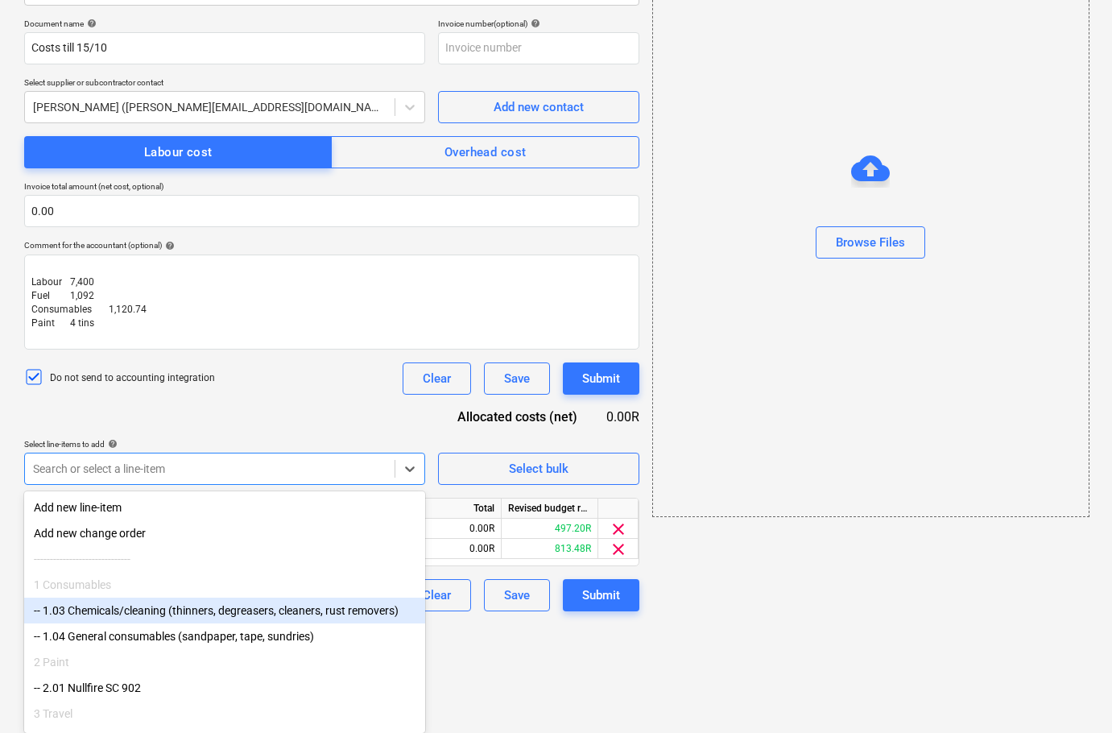
click at [145, 624] on div "-- 1.03 Chemicals/cleaning (thinners, degreasers, cleaners, rust removers)" at bounding box center [224, 611] width 401 height 26
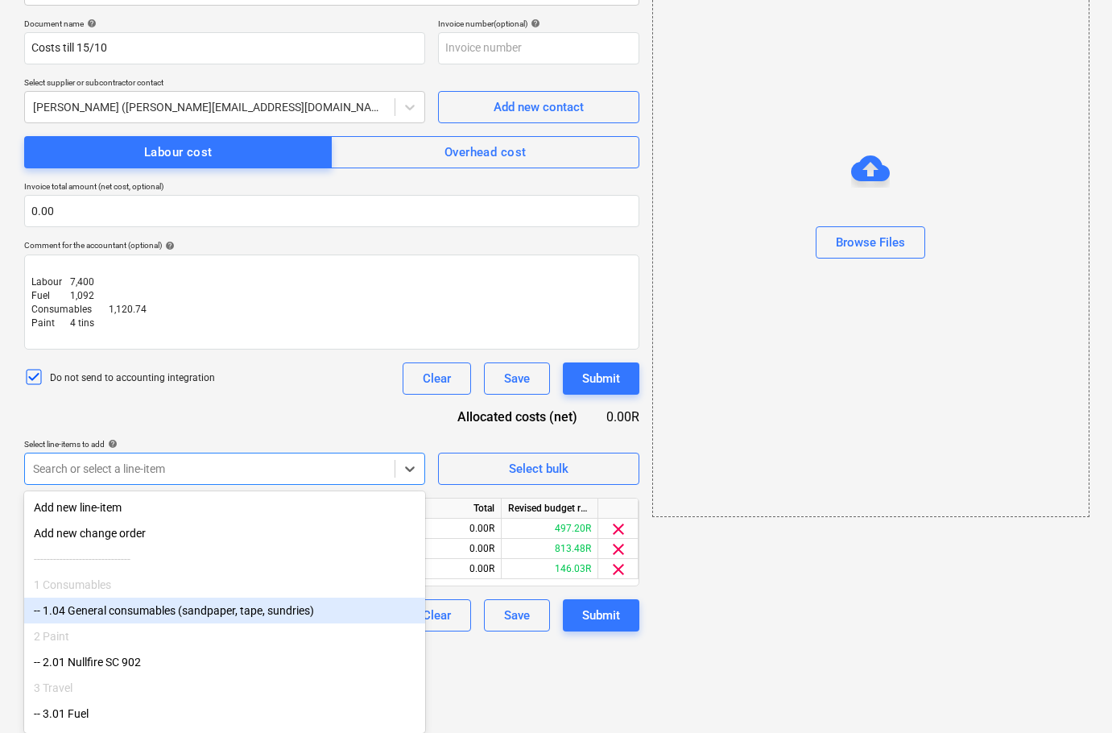
click at [143, 629] on div "2 Paint" at bounding box center [224, 637] width 401 height 26
click at [160, 614] on div "-- 1.04 General consumables (sandpaper, tape, sundries)" at bounding box center [224, 611] width 401 height 26
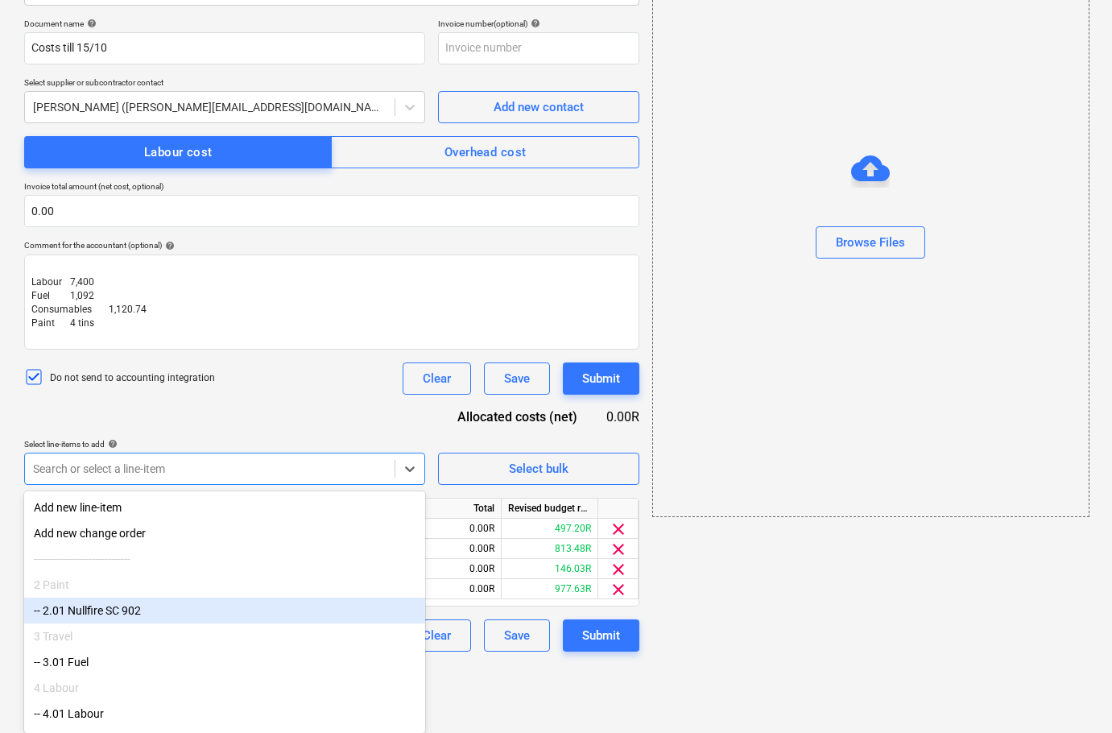
click at [150, 622] on div "-- 2.01 Nullfire SC 902" at bounding box center [224, 611] width 401 height 26
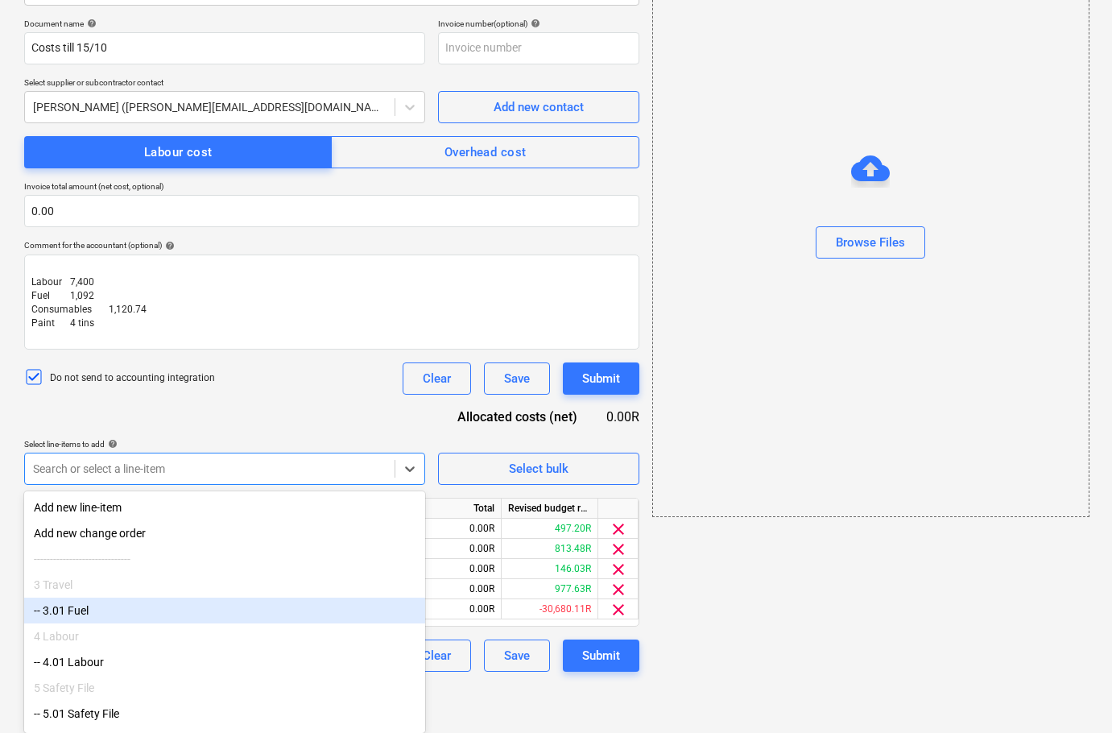
click at [147, 619] on div "-- 3.01 Fuel" at bounding box center [224, 611] width 401 height 26
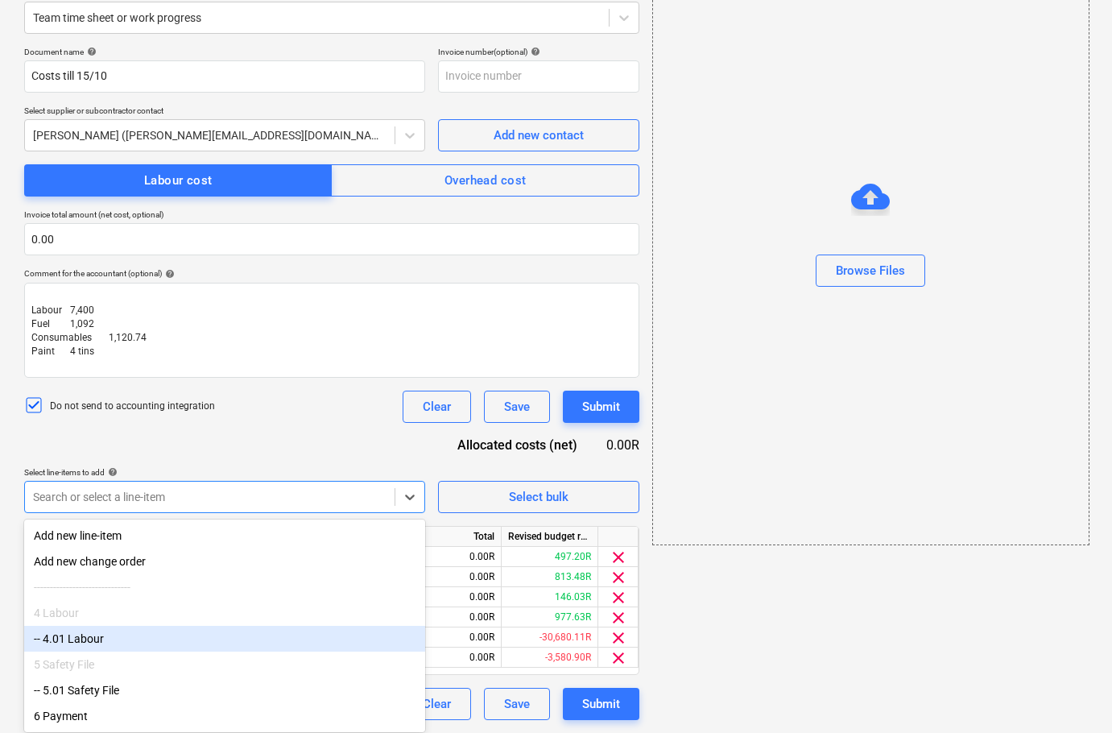
click at [143, 636] on div "-- 4.01 Labour" at bounding box center [224, 639] width 401 height 26
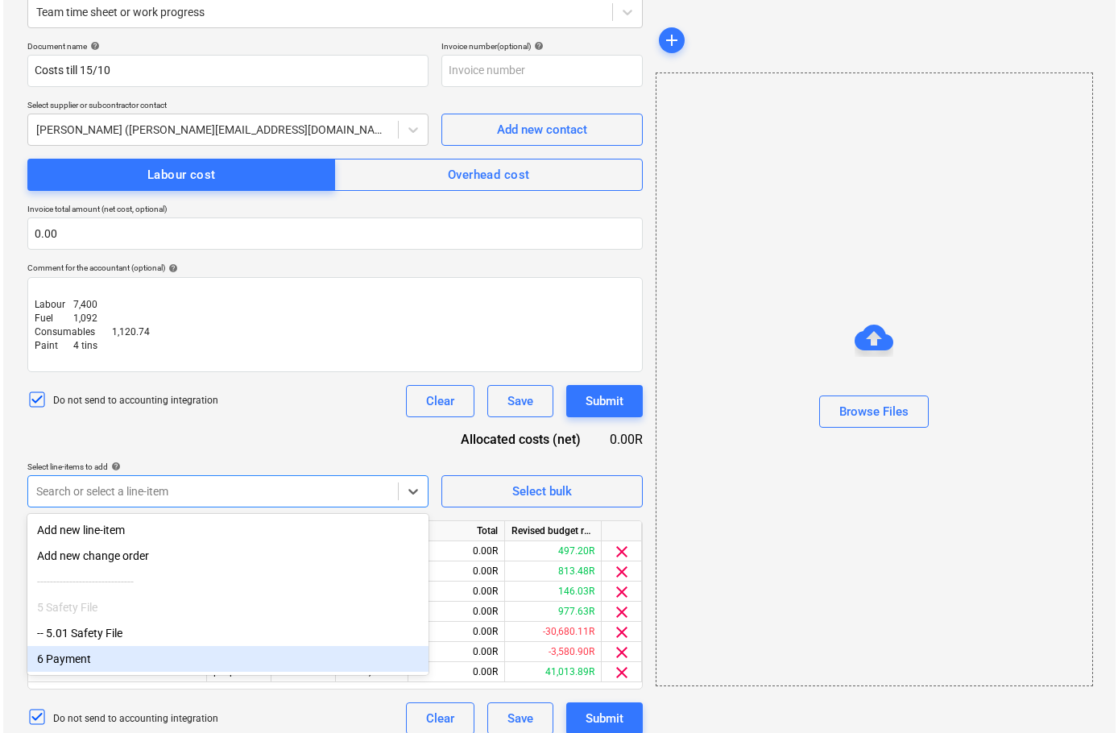
scroll to position [224, 0]
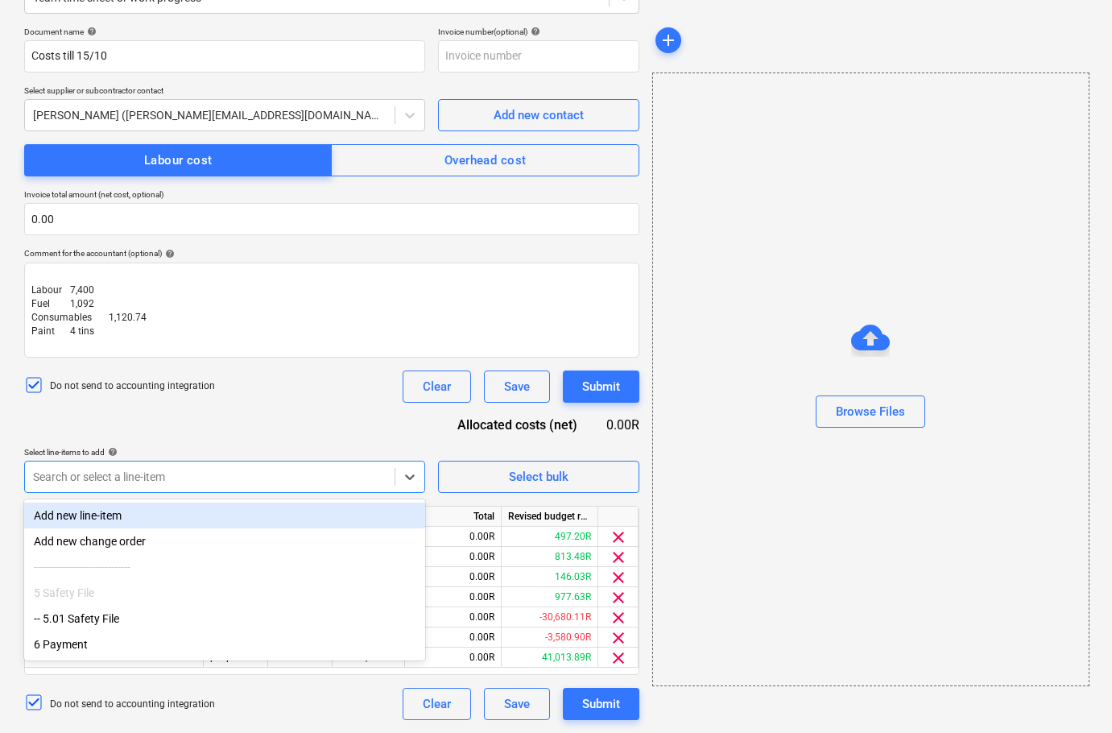
click at [325, 392] on div "Do not send to accounting integration Clear Save Submit" at bounding box center [331, 387] width 615 height 32
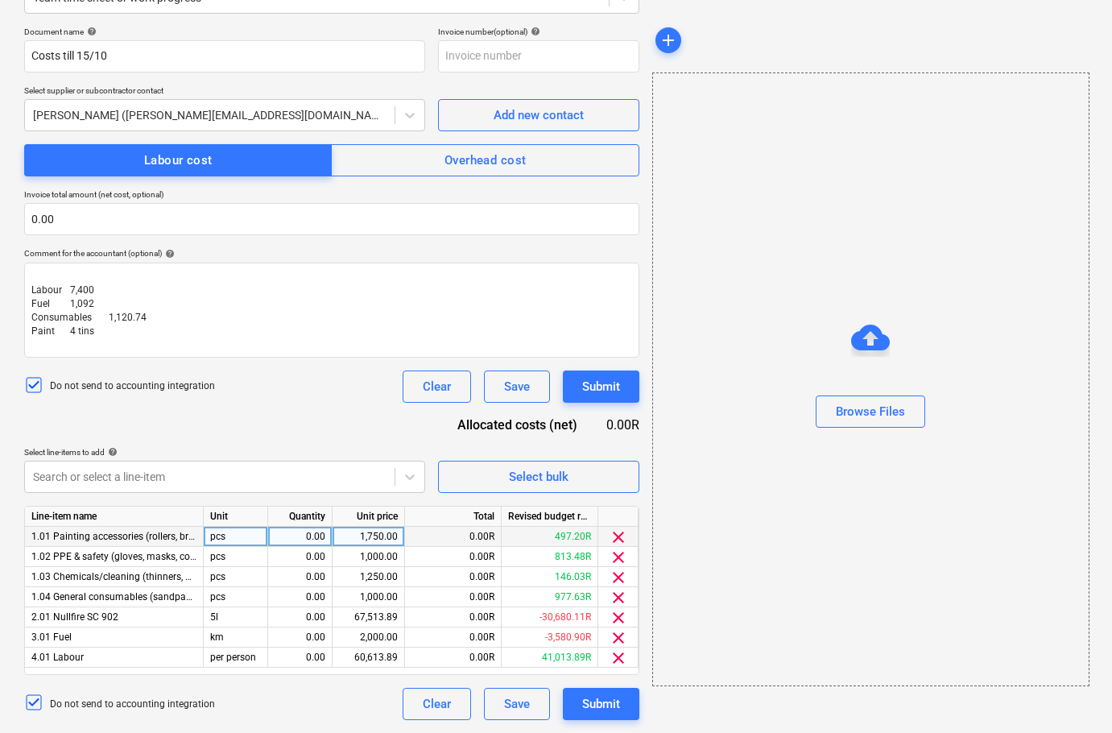
click at [318, 535] on div "0.00" at bounding box center [300, 537] width 51 height 20
type input "1"
click at [313, 560] on div "0.00" at bounding box center [300, 557] width 51 height 20
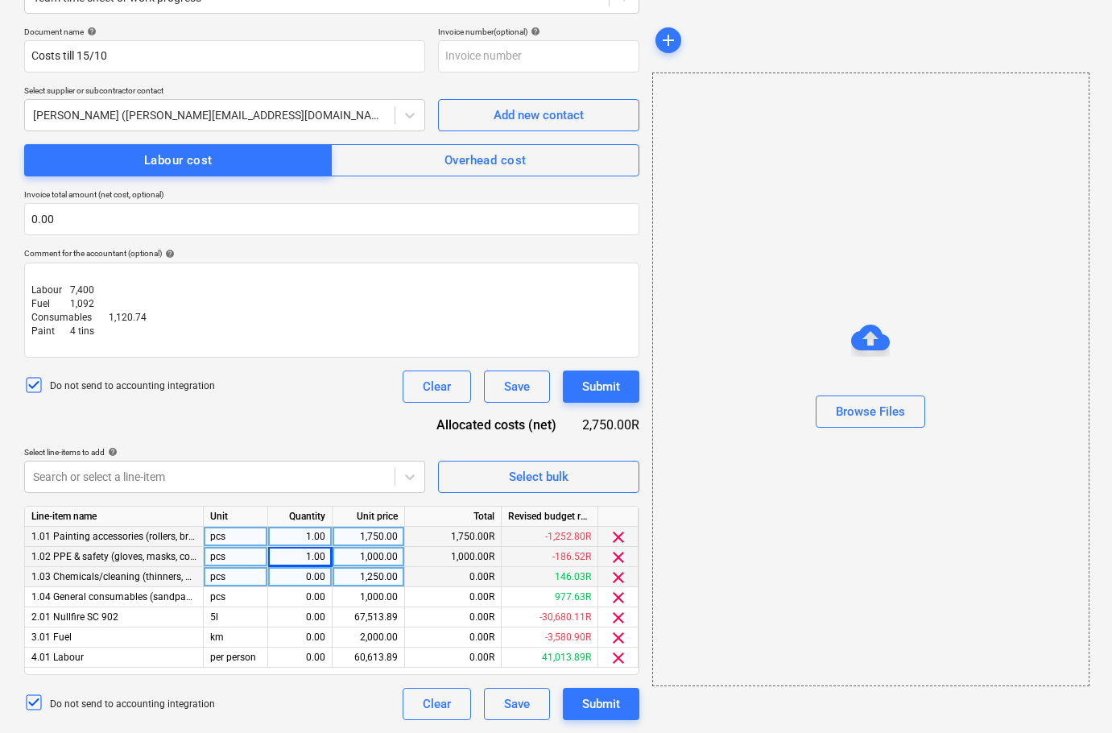
click at [313, 580] on div "0.00" at bounding box center [300, 577] width 51 height 20
click at [307, 598] on div "0.00" at bounding box center [300, 597] width 51 height 20
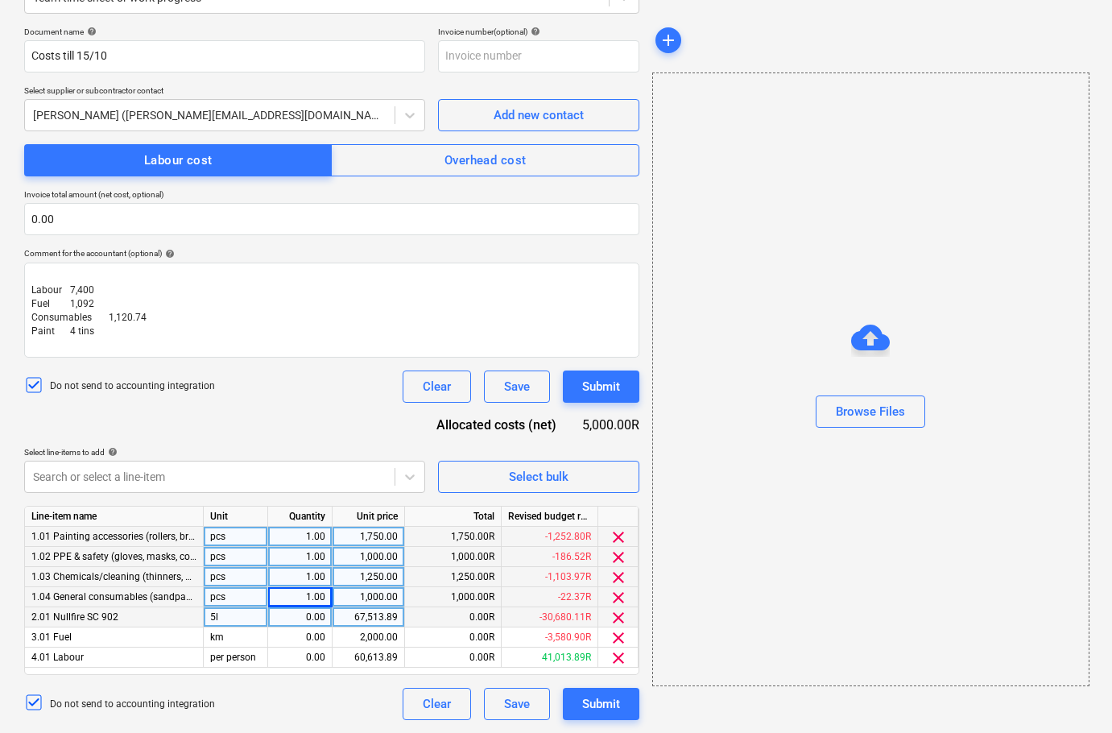
click at [307, 615] on div "0.00" at bounding box center [300, 617] width 51 height 20
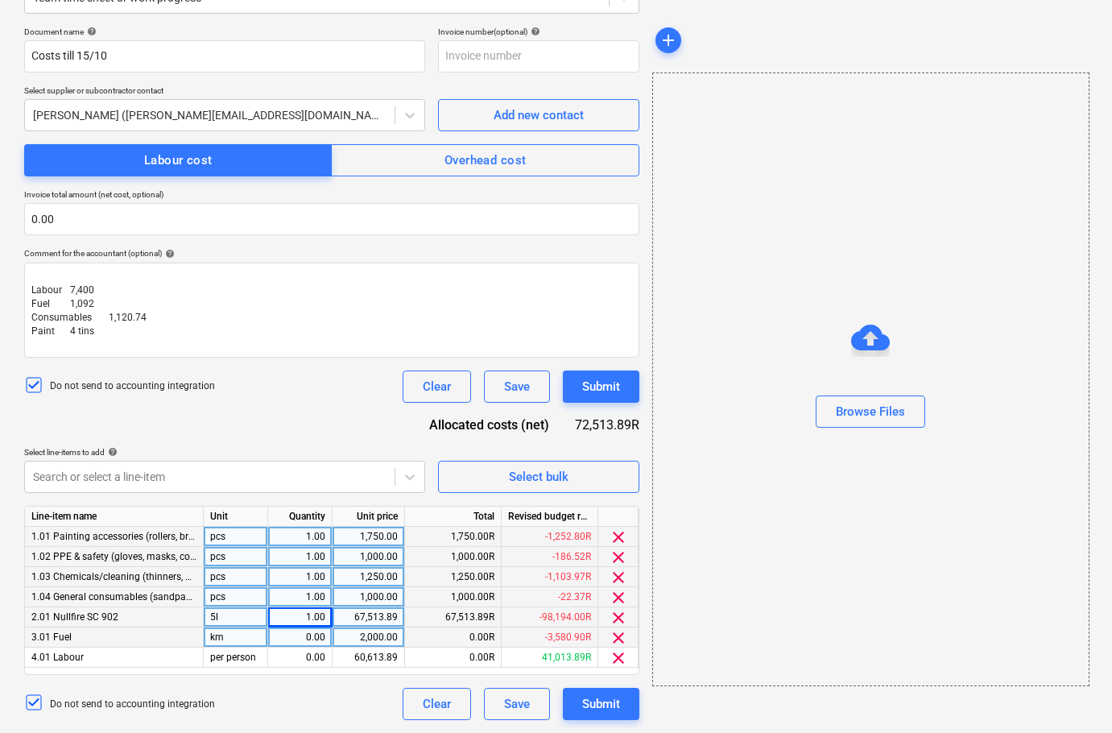
click at [311, 636] on div "0.00" at bounding box center [300, 638] width 51 height 20
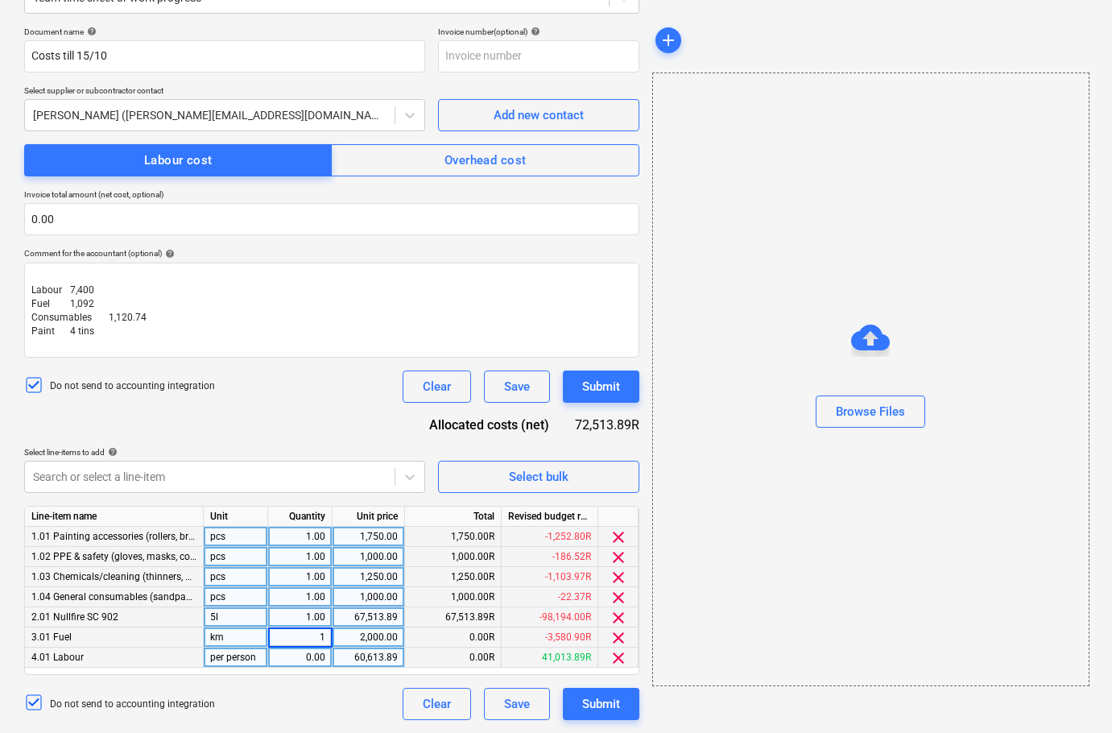
click at [307, 653] on div "0.00" at bounding box center [300, 658] width 51 height 20
click at [376, 661] on div "60,613.89" at bounding box center [368, 658] width 59 height 20
type input "7400"
click at [363, 637] on div "2,000.00" at bounding box center [368, 638] width 59 height 20
type input "1092"
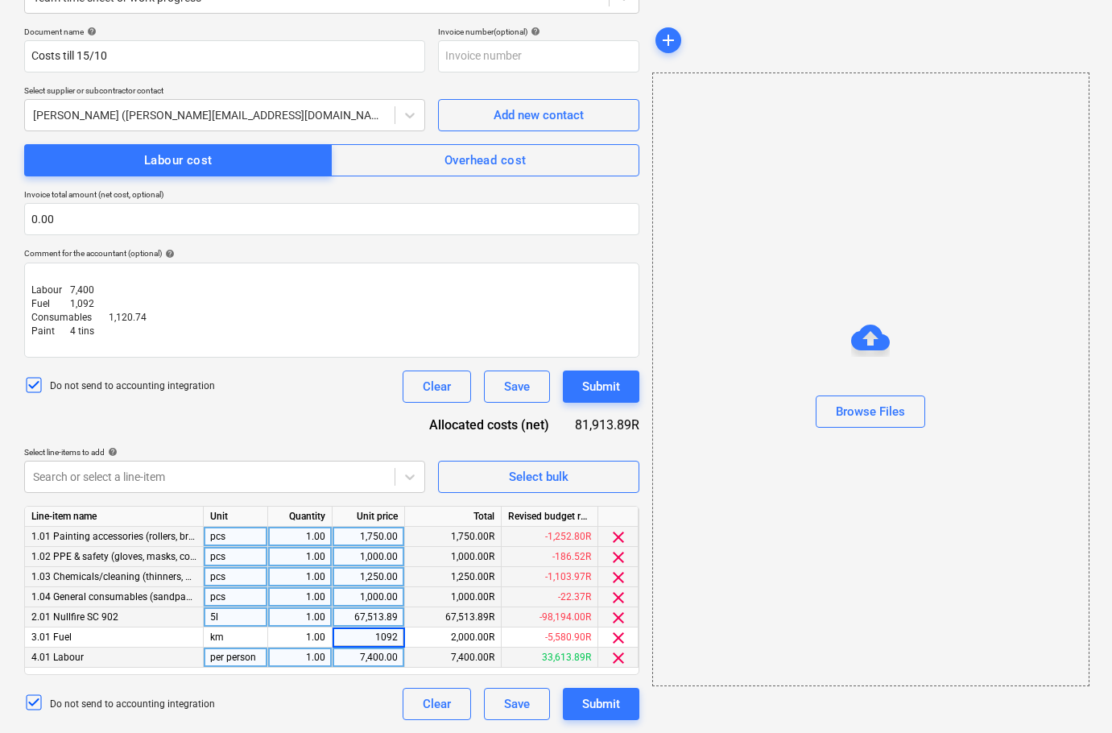
click at [313, 613] on div "1.00" at bounding box center [300, 617] width 51 height 20
type input "4"
click at [366, 617] on div "67,513.89" at bounding box center [368, 617] width 59 height 20
type input "5700"
click at [370, 536] on div "1,750.00" at bounding box center [368, 537] width 59 height 20
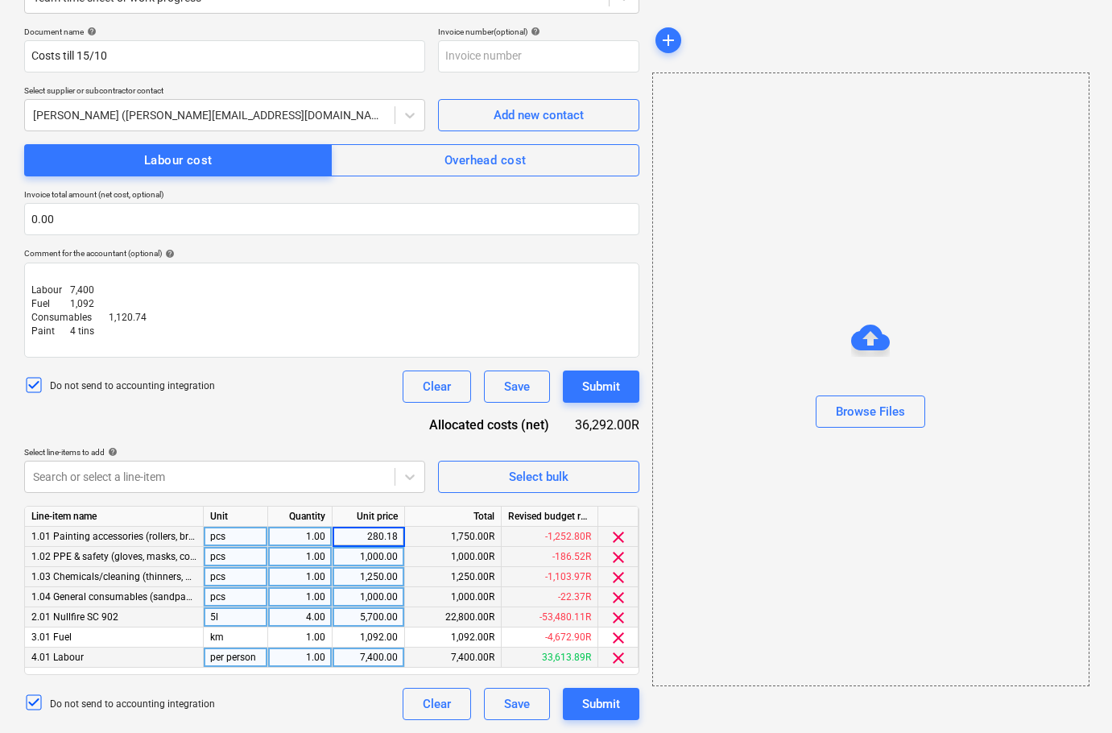
type input "280.185"
click at [367, 536] on input "280.185" at bounding box center [369, 536] width 72 height 19
drag, startPoint x: 358, startPoint y: 533, endPoint x: 407, endPoint y: 532, distance: 49.2
click at [0, 0] on div "1.01 Painting accessories (rollers, brushes, scrapers, trays, buckets) pcs 1.00…" at bounding box center [0, 0] width 0 height 0
click at [397, 562] on div "1,000.00" at bounding box center [368, 557] width 59 height 20
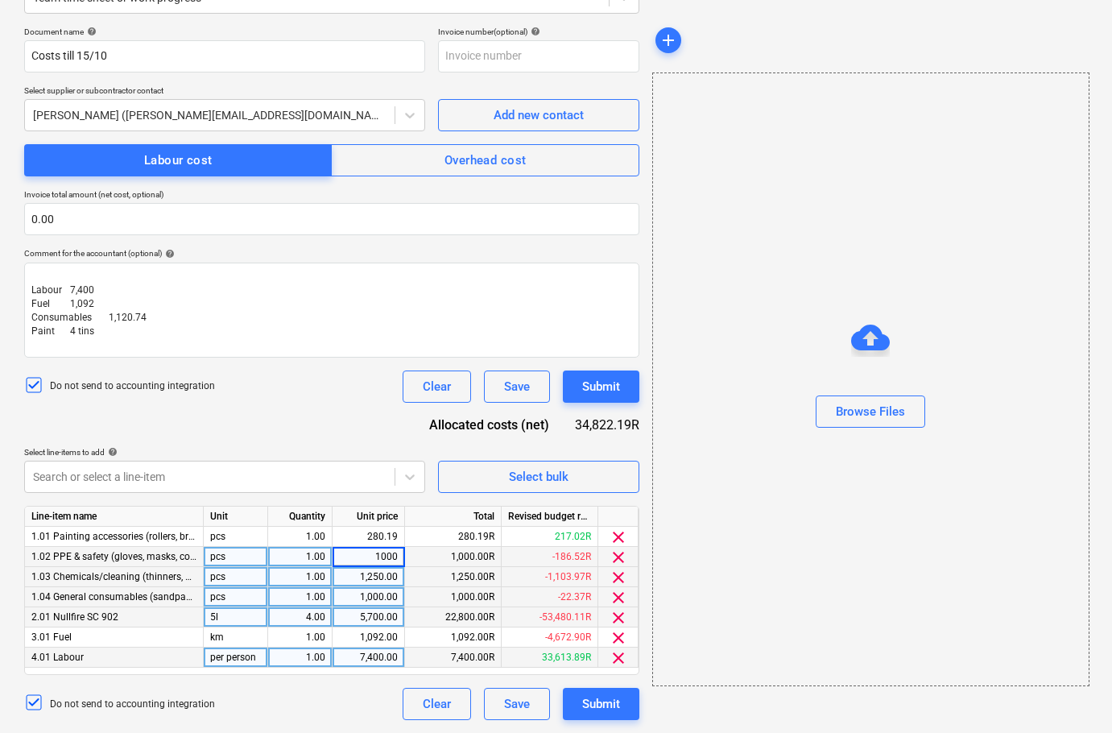
type input "280.185"
click at [387, 579] on div "1,250.00" at bounding box center [368, 577] width 59 height 20
type input "280.185"
click at [383, 590] on div "1,000.00" at bounding box center [368, 597] width 59 height 20
type input "280.185"
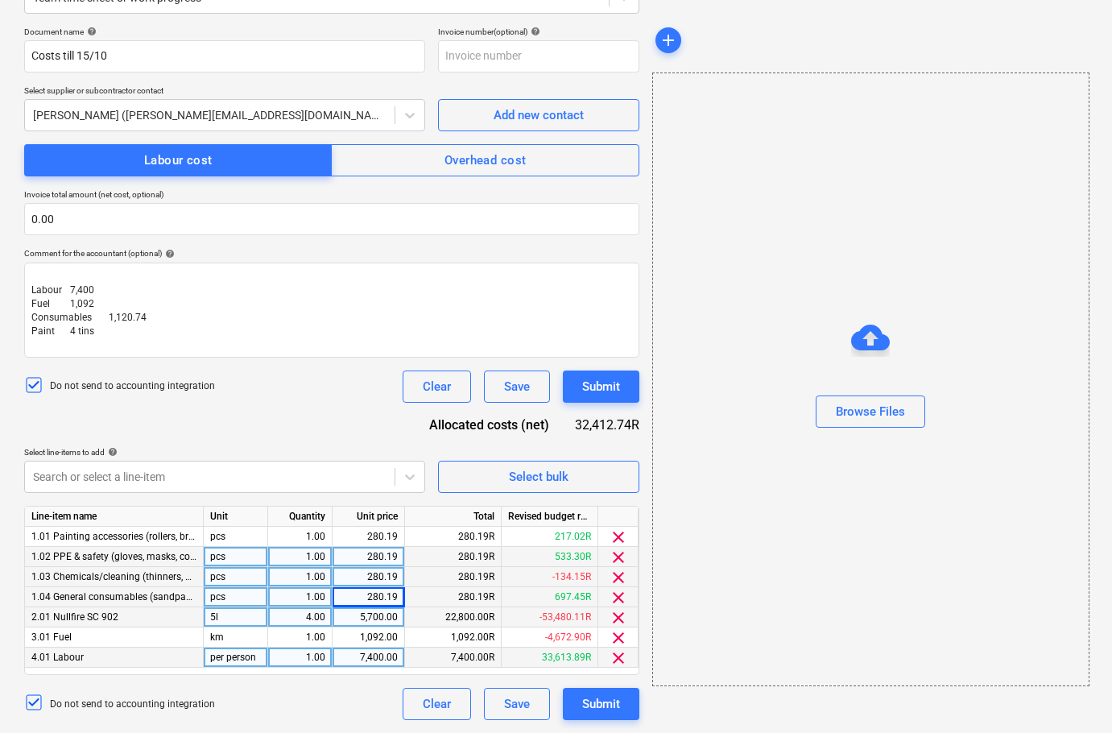
click at [375, 424] on div "Document name help Costs till 15/10 Invoice number (optional) help Select suppl…" at bounding box center [331, 374] width 615 height 694
click at [613, 708] on div "Submit" at bounding box center [601, 704] width 38 height 21
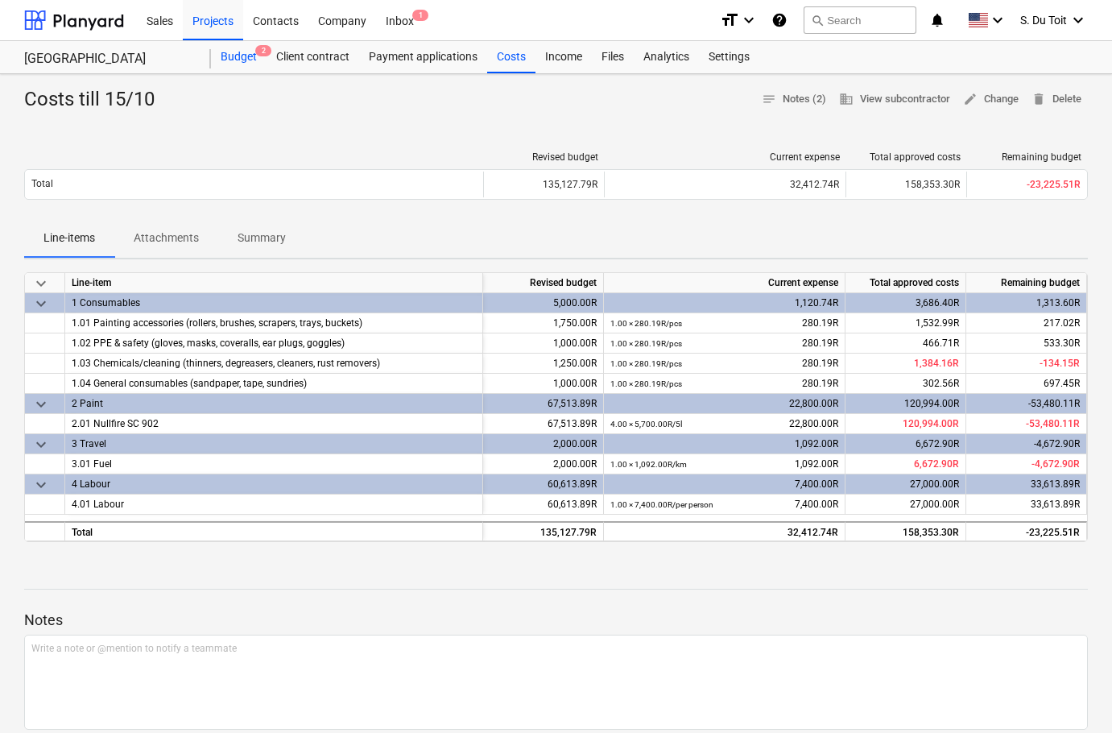
click at [244, 62] on div "Budget 2" at bounding box center [239, 57] width 56 height 32
